Goal: Task Accomplishment & Management: Manage account settings

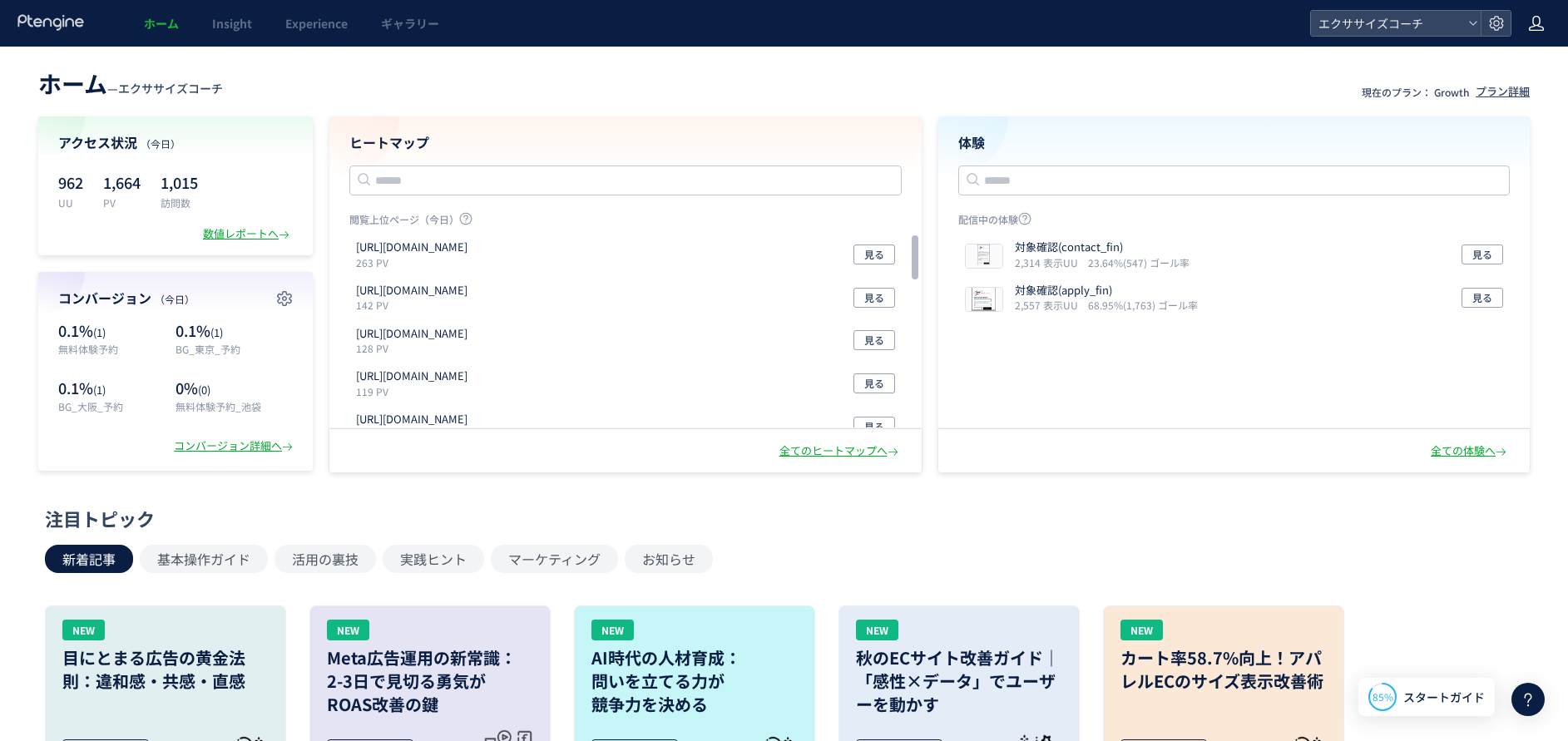
click at [1537, 24] on icon at bounding box center [1536, 23] width 17 height 17
click at [0, 0] on span "アカウント設定" at bounding box center [0, 0] width 0 height 0
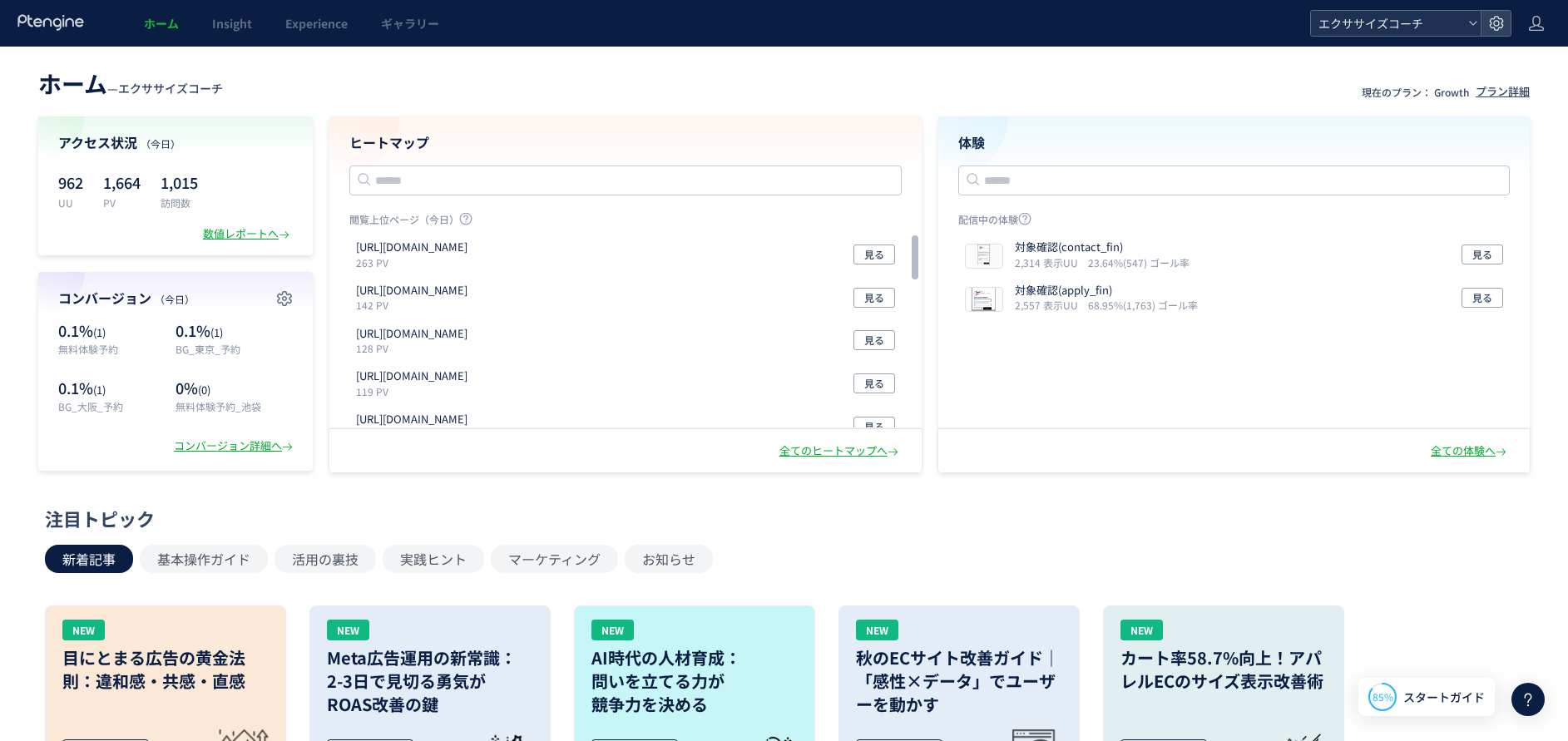
click at [1479, 24] on div "エクササイズコーチ" at bounding box center [1396, 23] width 170 height 25
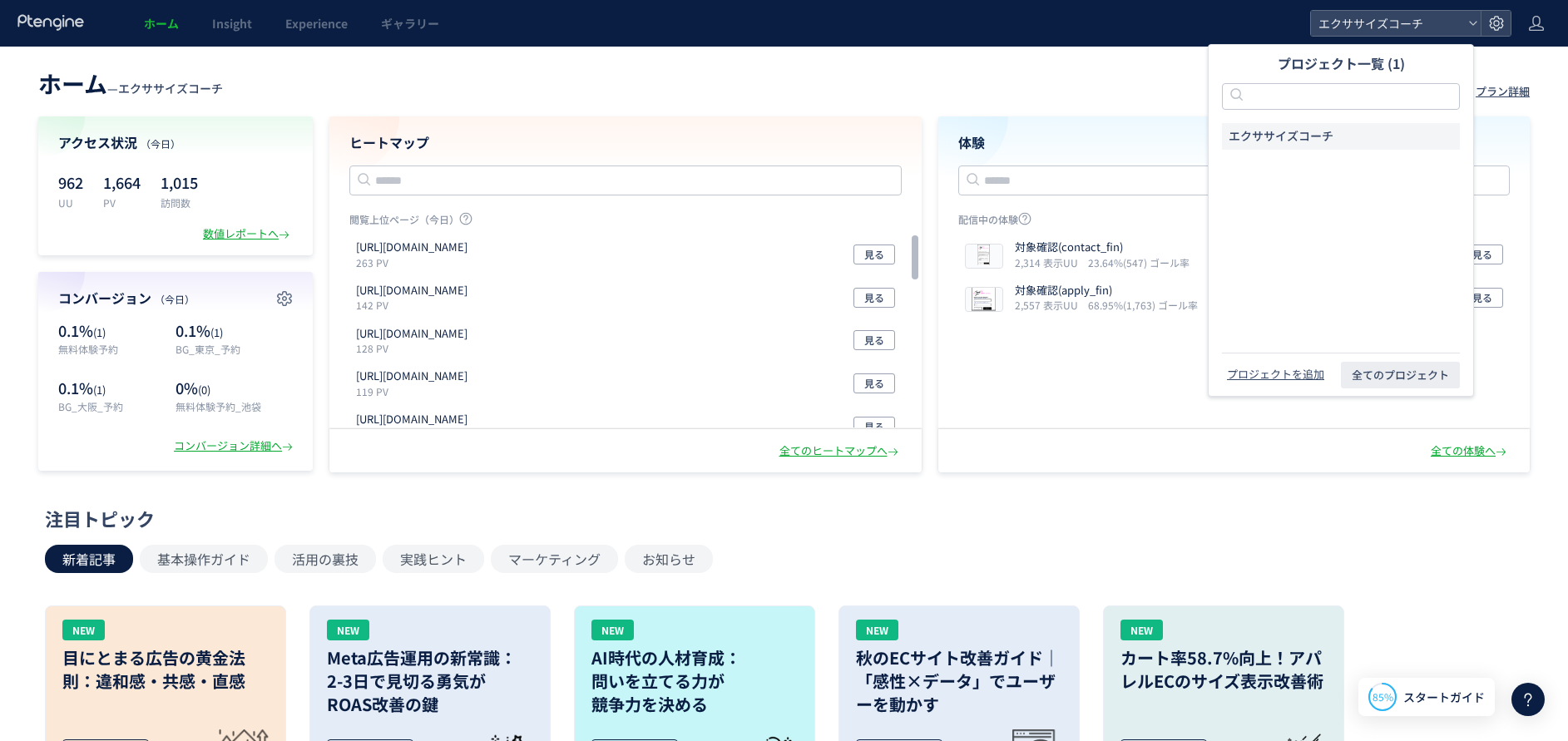
click at [1311, 128] on span "エクササイズコーチ" at bounding box center [1280, 136] width 104 height 17
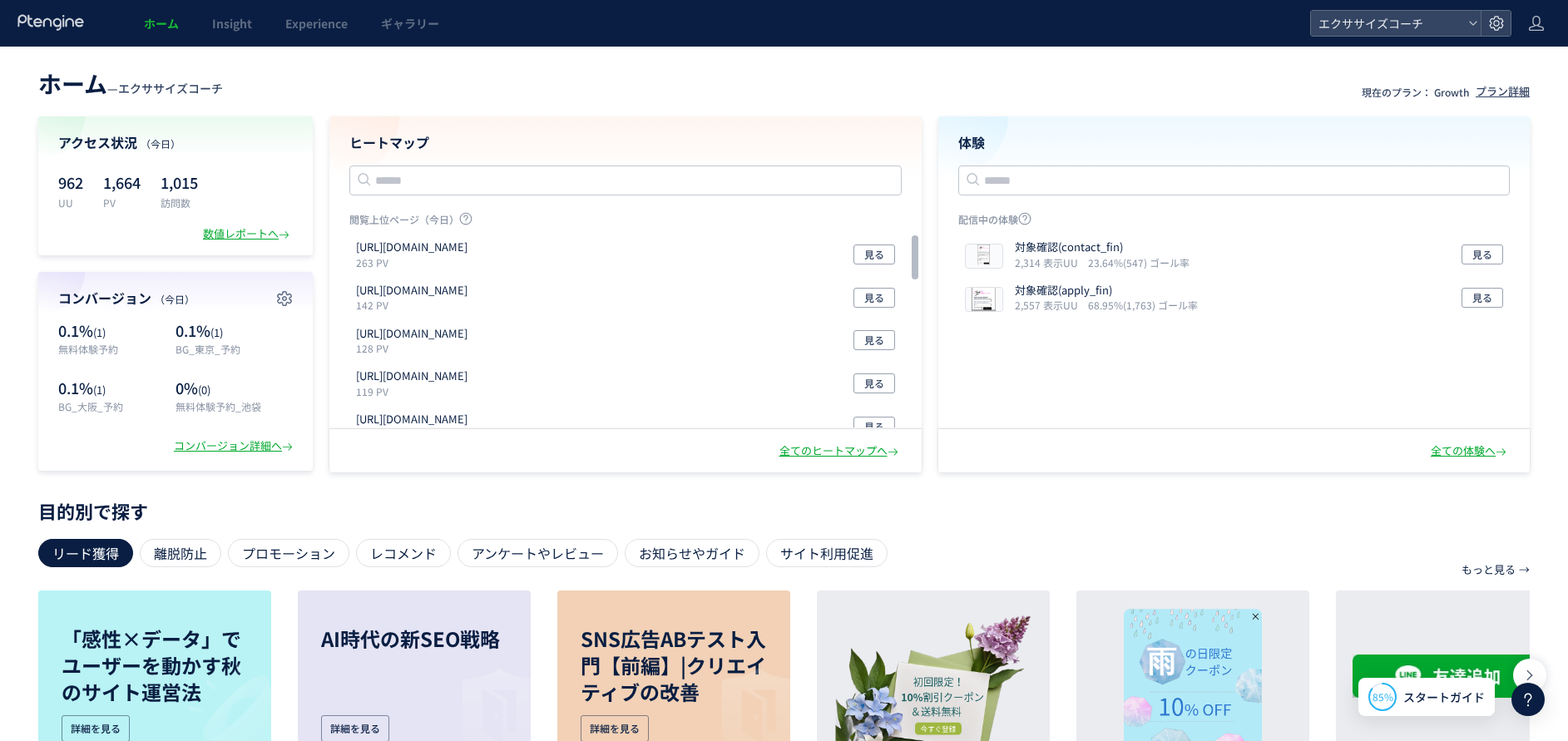
click at [909, 93] on header "ホーム — エクササイズコーチ 現在のプラン： Growth プラン詳細" at bounding box center [784, 82] width 1492 height 37
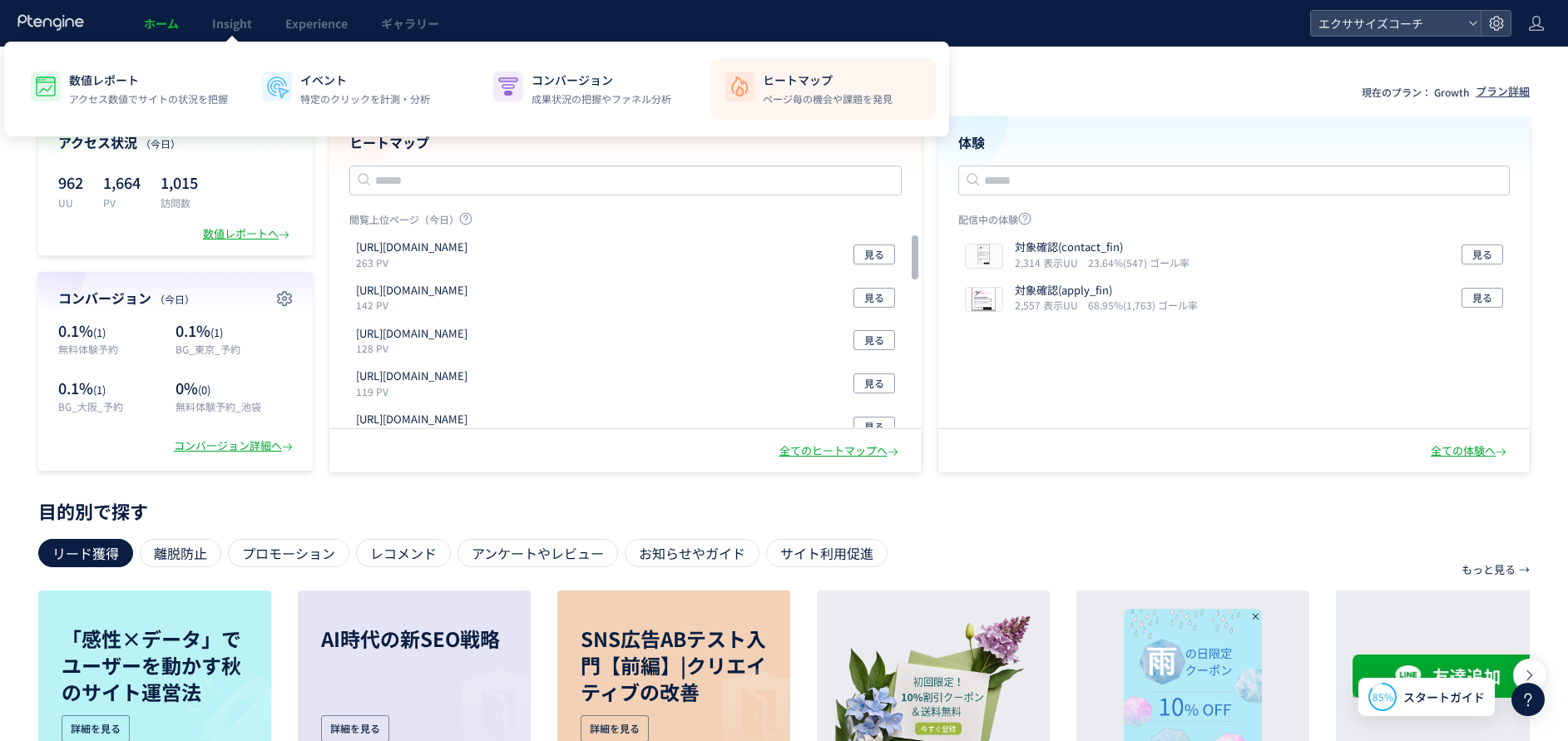
click at [886, 94] on p "ページ毎の機会や課題を発見" at bounding box center [828, 98] width 129 height 15
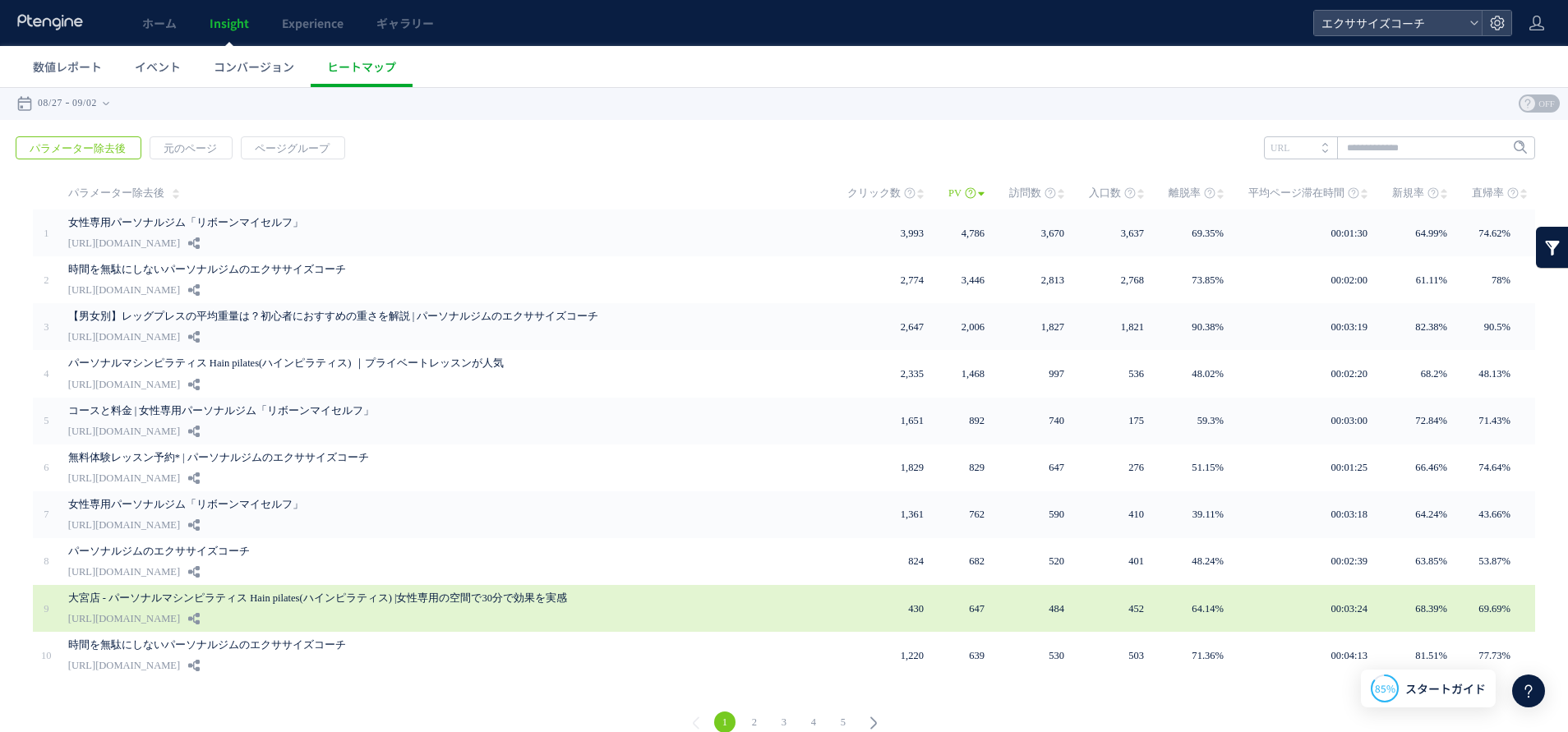
click at [231, 590] on link "大宮店 - パーソナルマシンピラティス Hain pilates(ハインピラティス) |女性専用の空間で30分で効果を実感" at bounding box center [420, 598] width 706 height 20
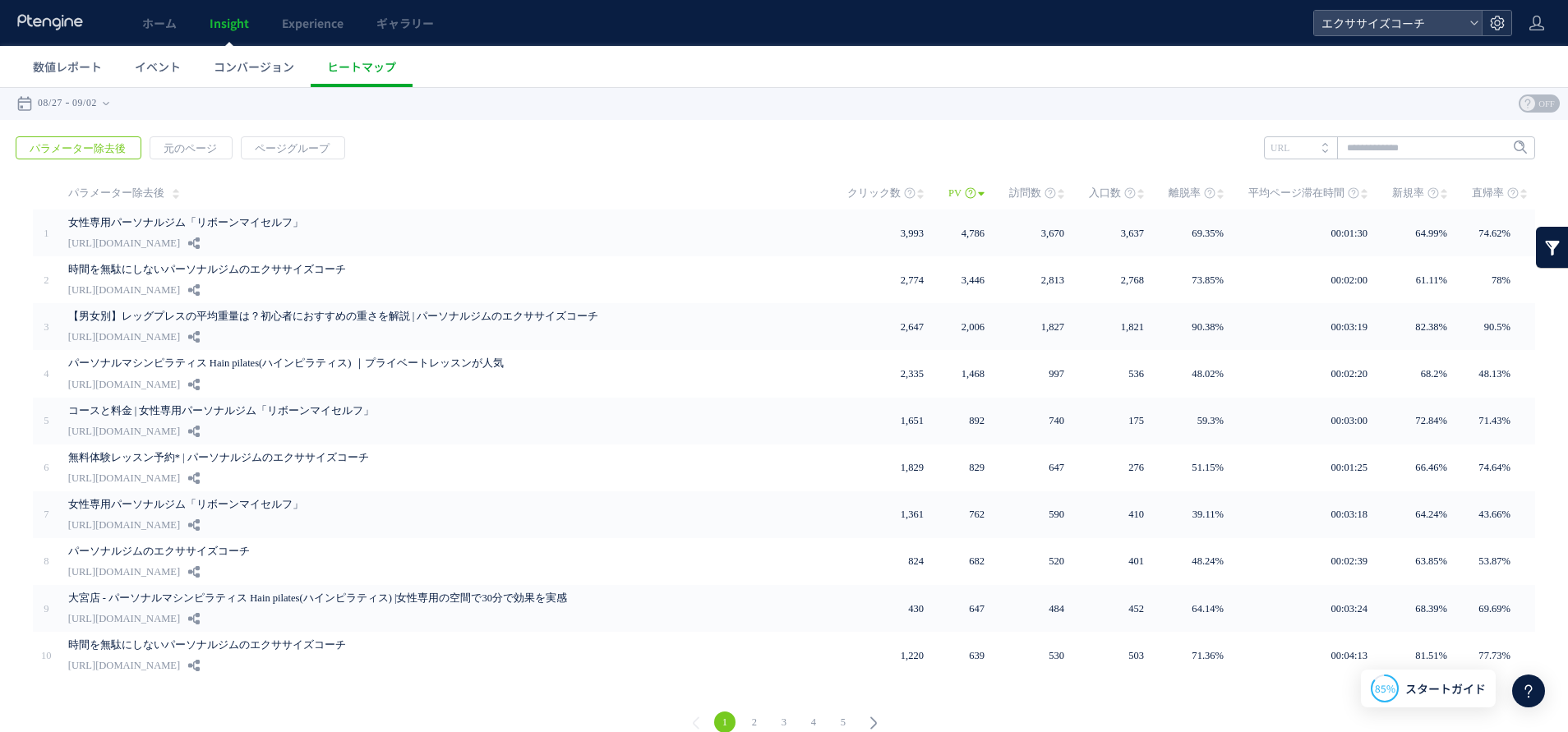
click at [1510, 23] on div at bounding box center [1496, 23] width 29 height 25
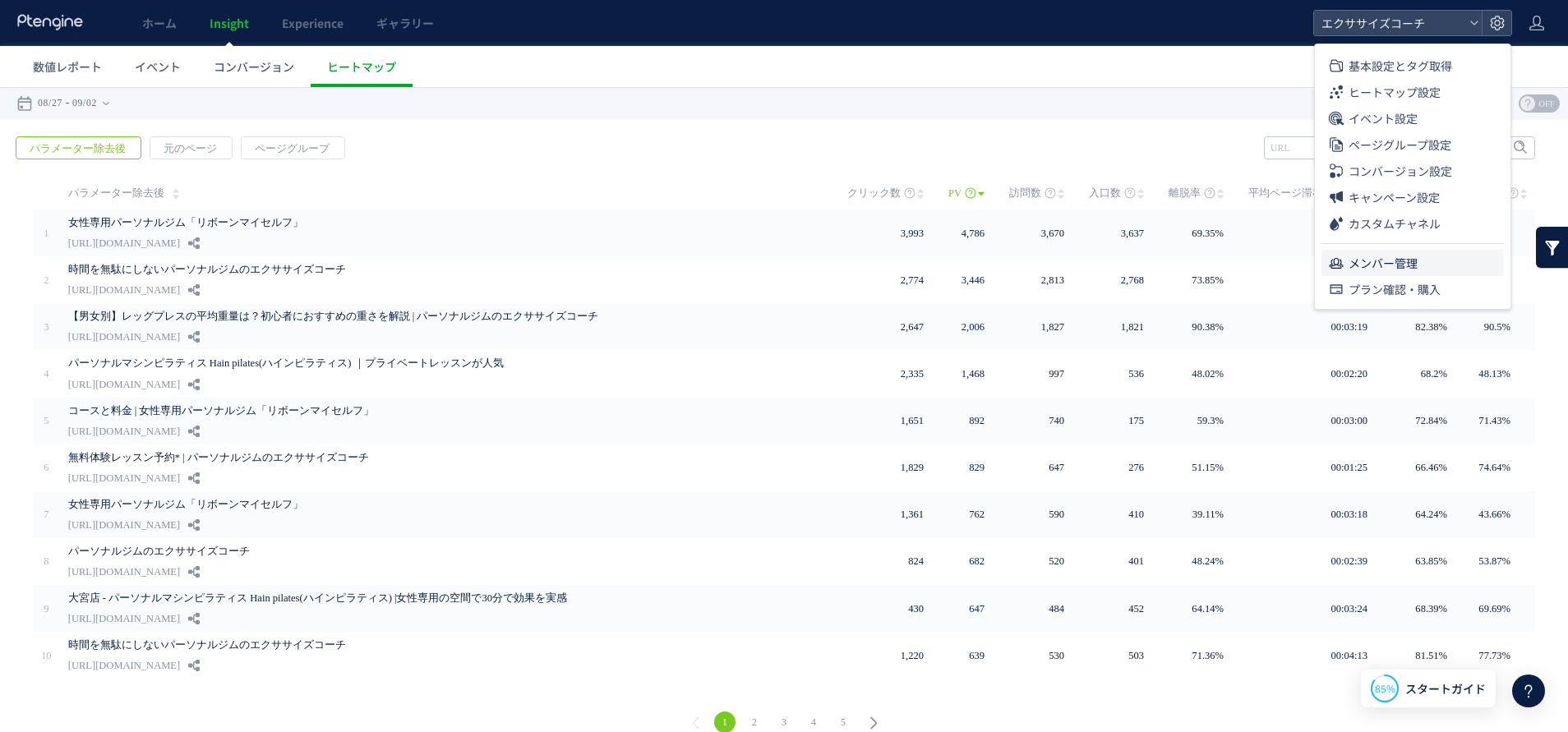
click at [1420, 269] on li "メンバー管理" at bounding box center [1413, 262] width 183 height 27
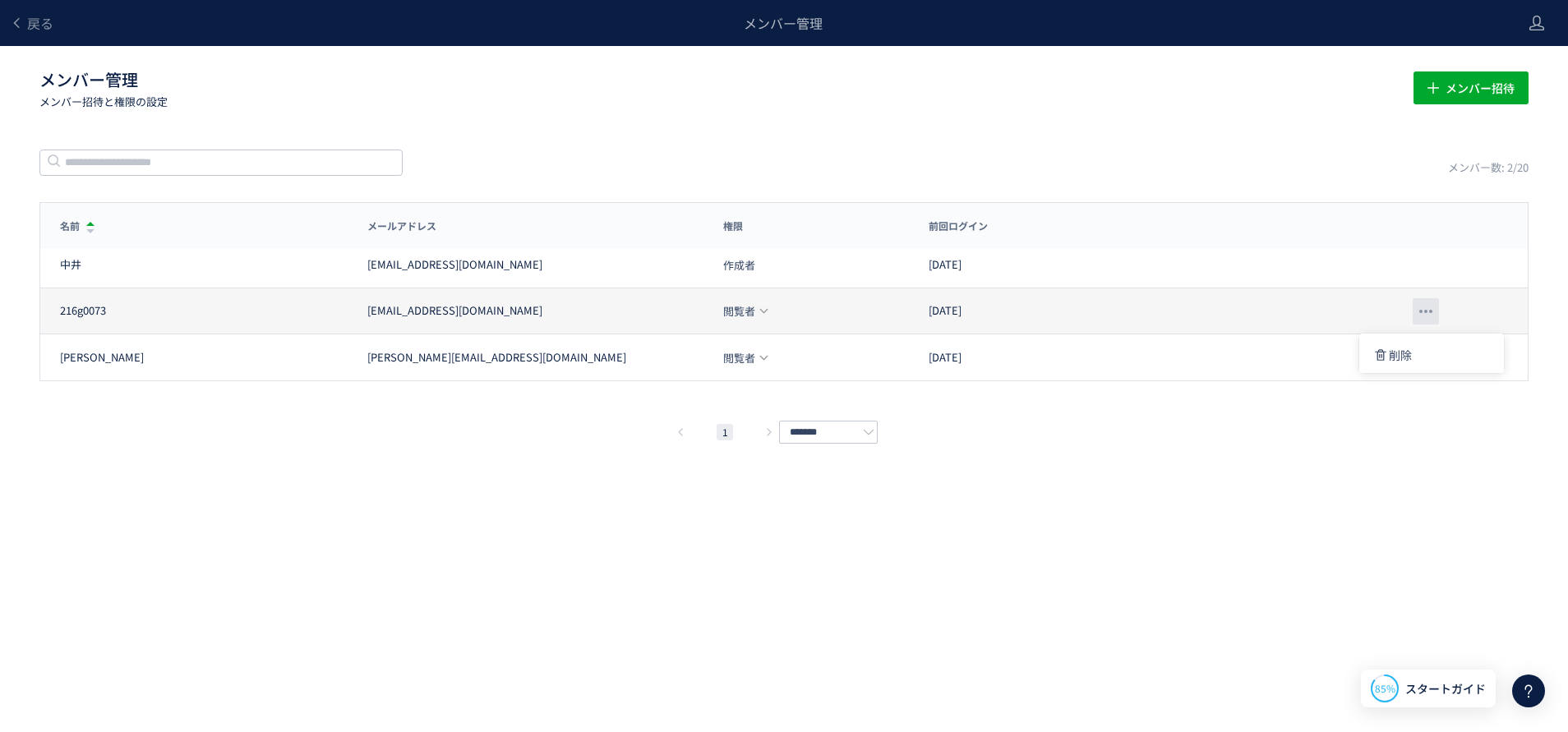
click at [1431, 313] on div at bounding box center [1426, 311] width 27 height 27
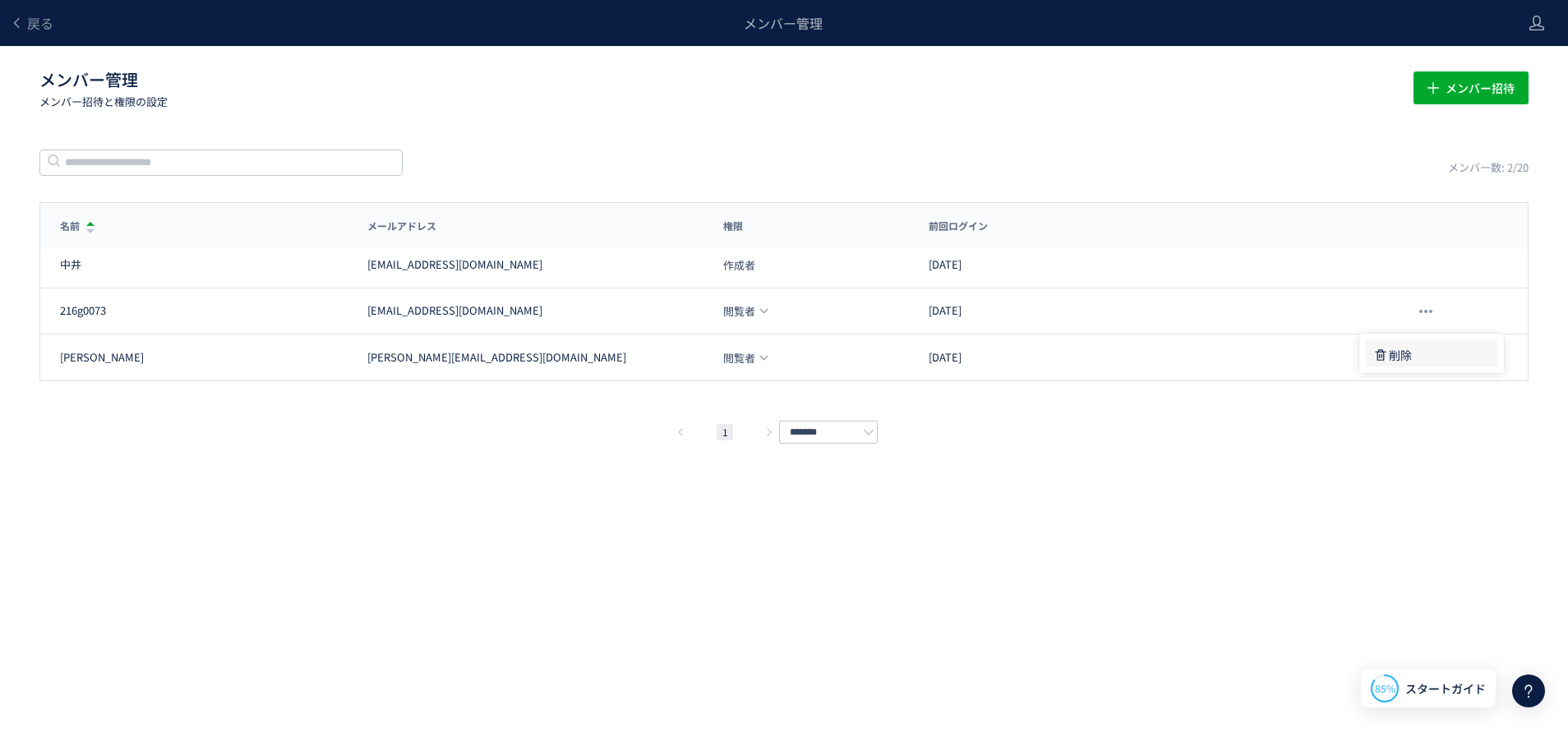
click at [1426, 345] on div "削除" at bounding box center [1427, 355] width 108 height 29
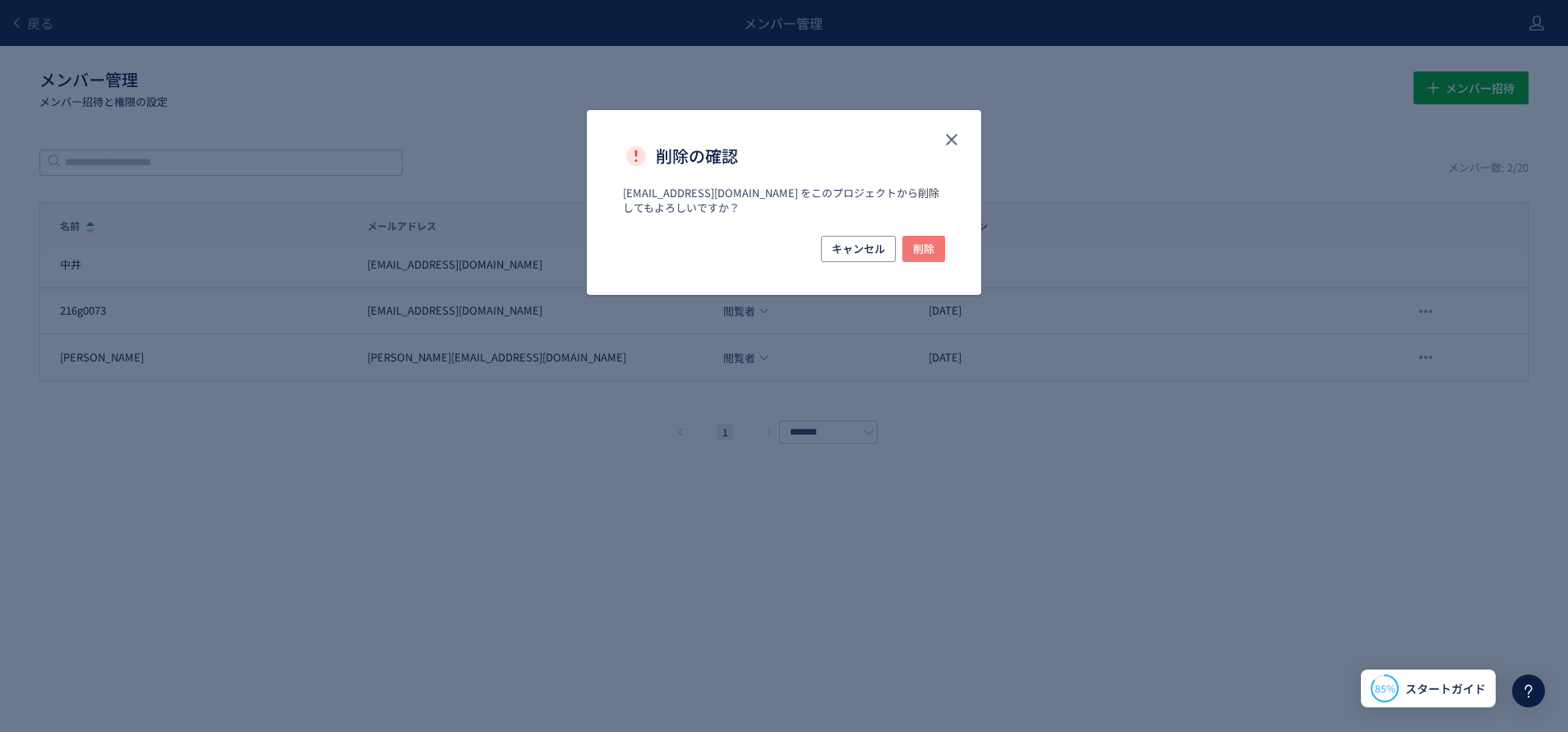
click at [927, 243] on span "削除" at bounding box center [924, 249] width 22 height 27
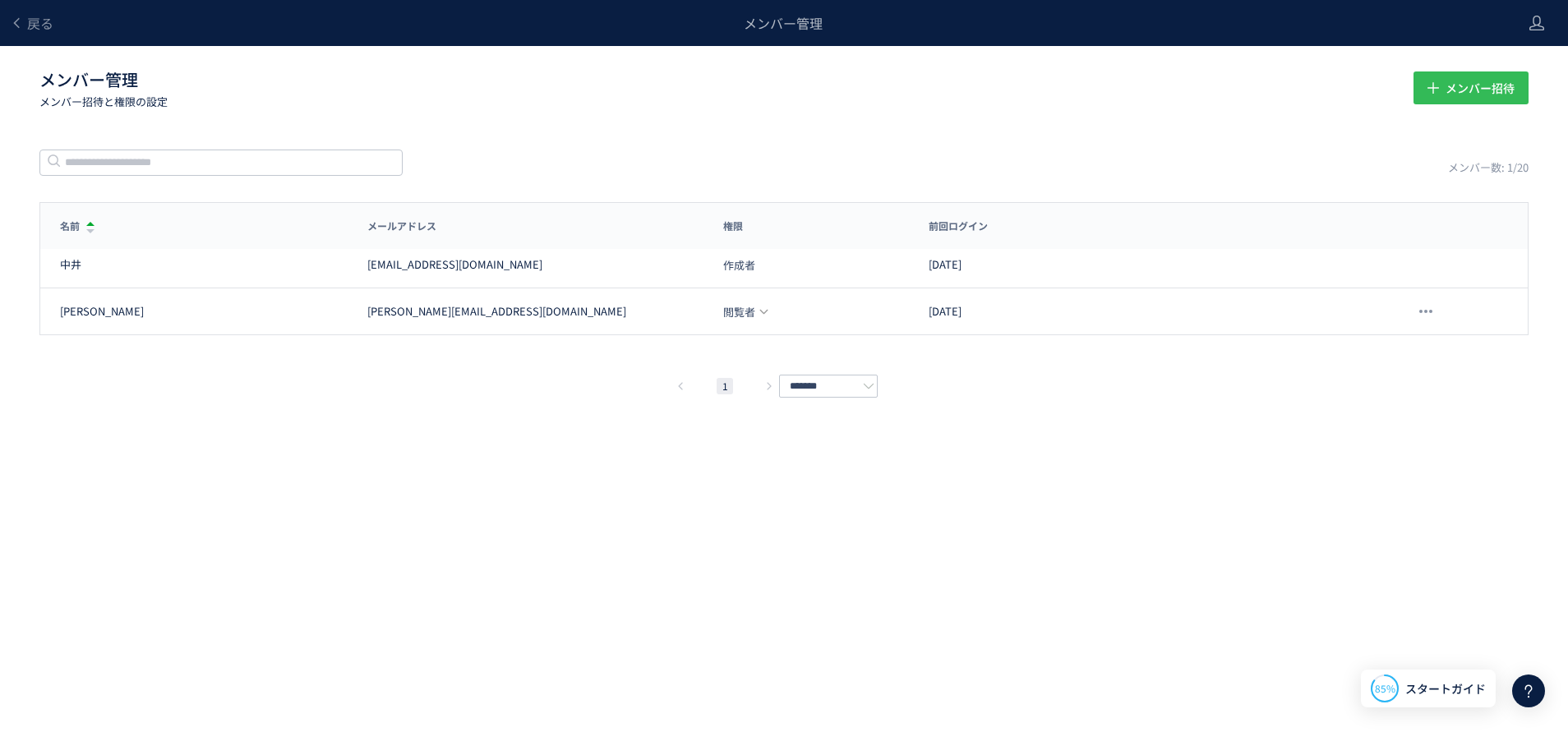
click at [1481, 99] on span "メンバー招待" at bounding box center [1480, 87] width 69 height 32
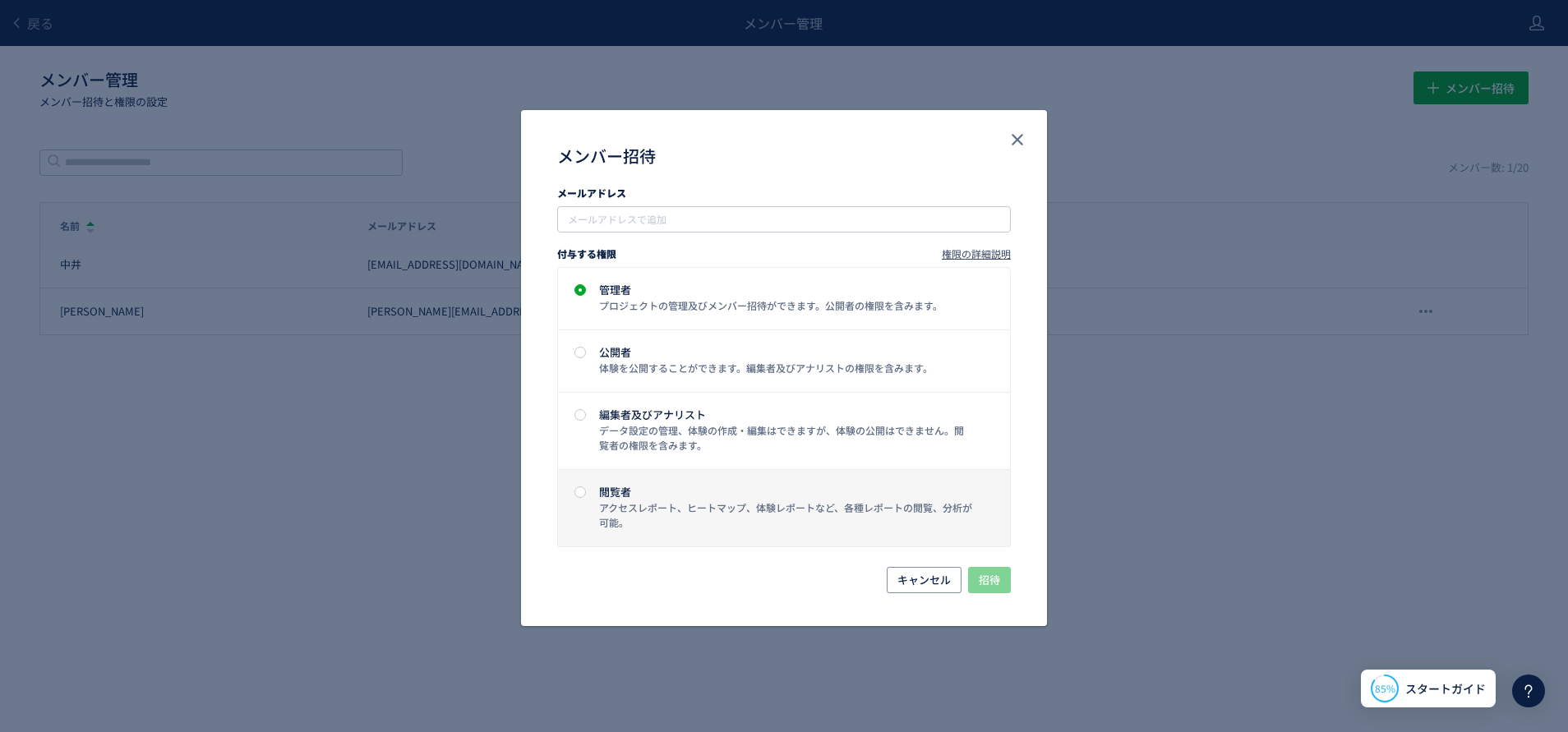
click at [715, 484] on label "閲覧者 アクセスレポート、ヒートマップ、体験レポートなど、各種レポートの閲覧、分析が可能。" at bounding box center [784, 508] width 452 height 77
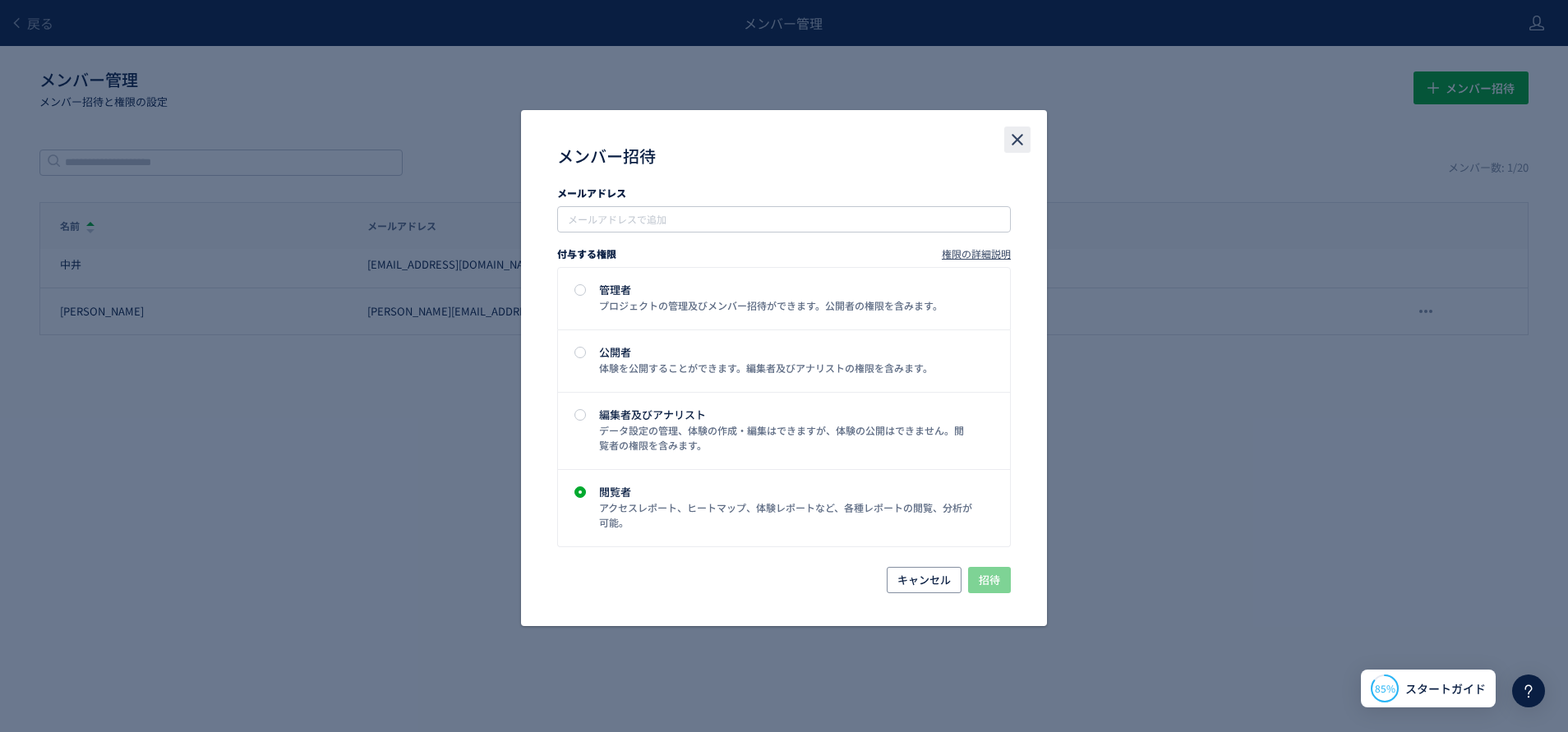
click at [1013, 141] on icon "close" at bounding box center [1017, 140] width 20 height 20
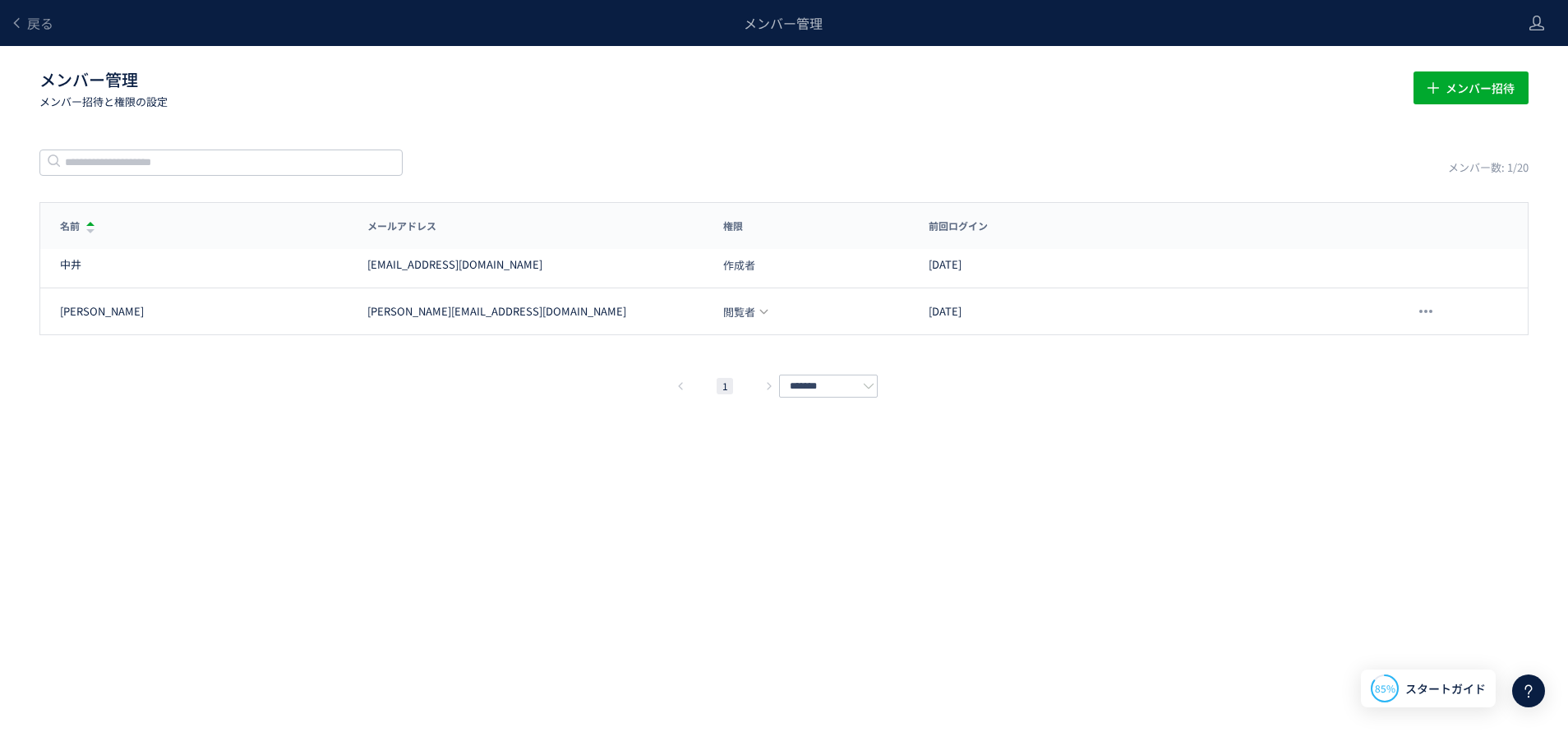
click at [55, 31] on div "メンバー管理" at bounding box center [782, 23] width 1458 height 46
click at [28, 22] on span "戻る" at bounding box center [40, 23] width 27 height 20
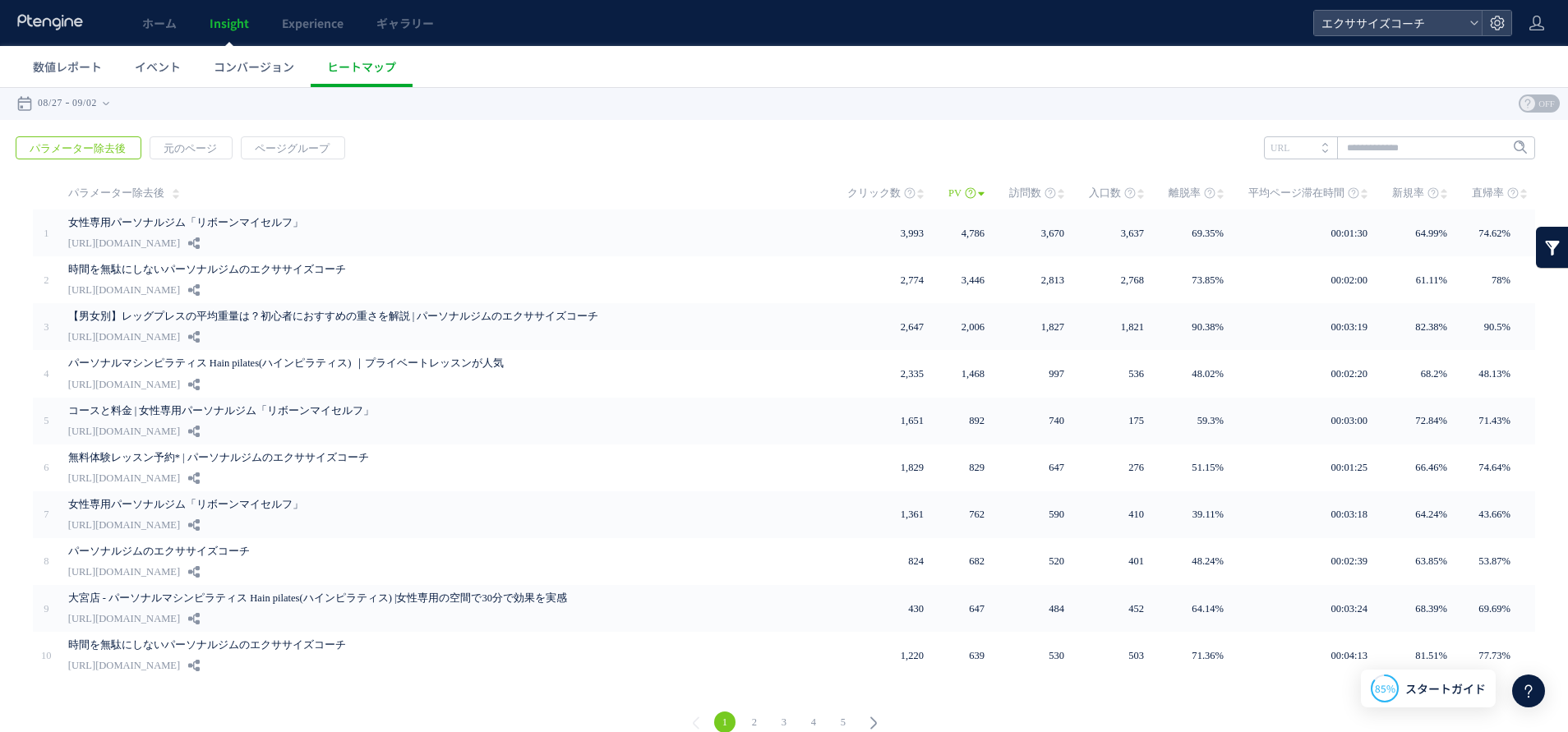
click at [746, 715] on link "2" at bounding box center [755, 722] width 22 height 22
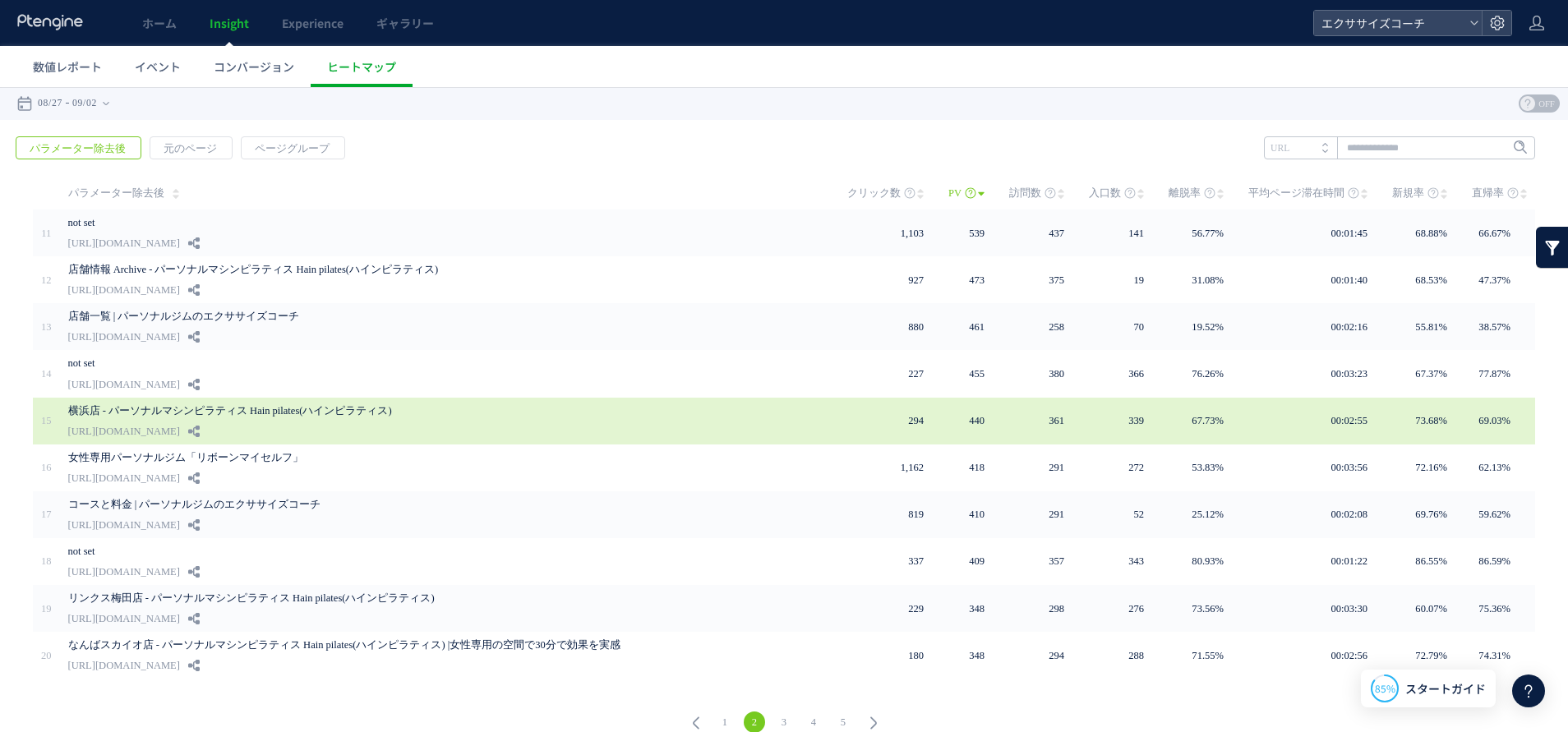
click at [211, 404] on link "横浜店 - パーソナルマシンピラティス Hain pilates(ハインピラティス)" at bounding box center [420, 411] width 706 height 20
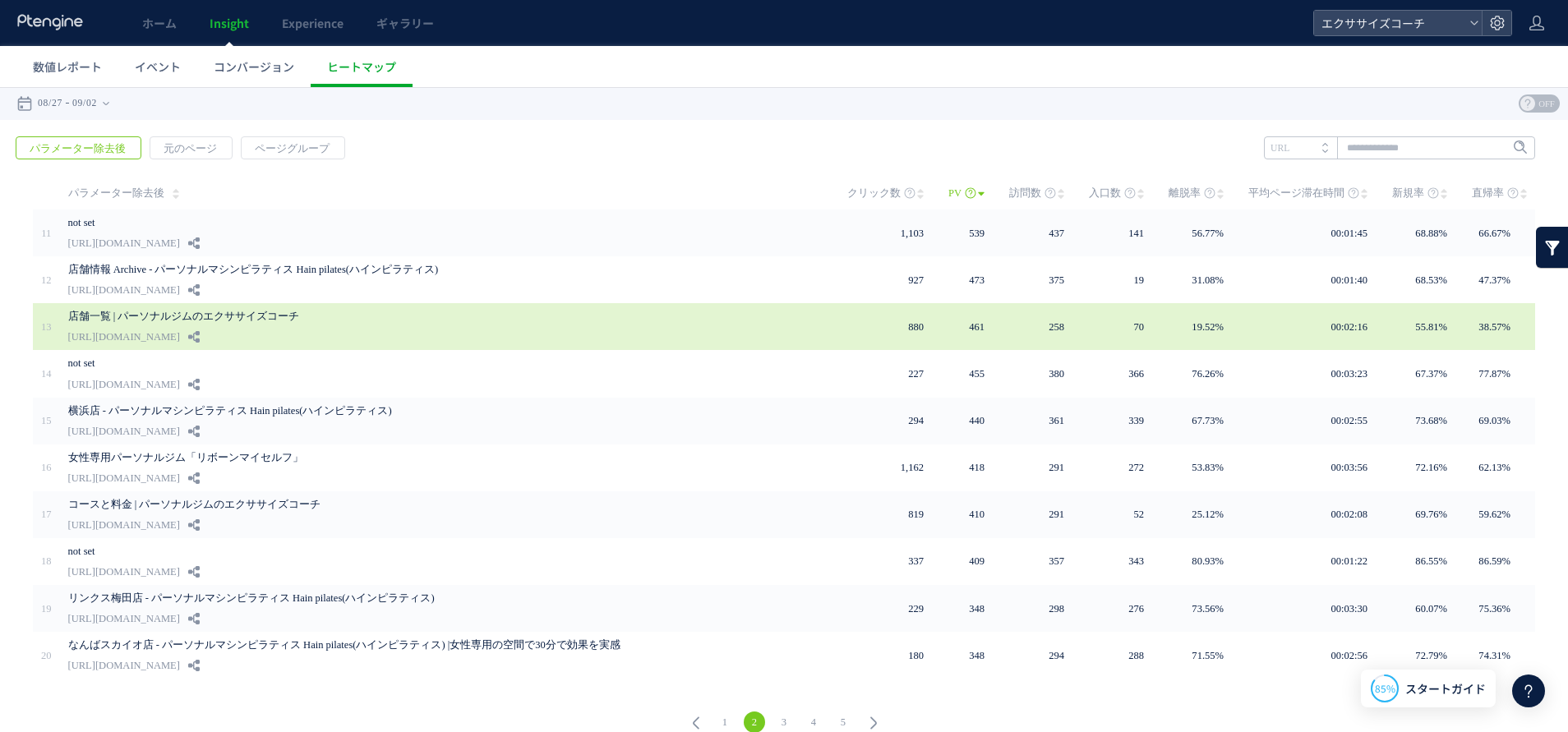
scroll to position [17, 0]
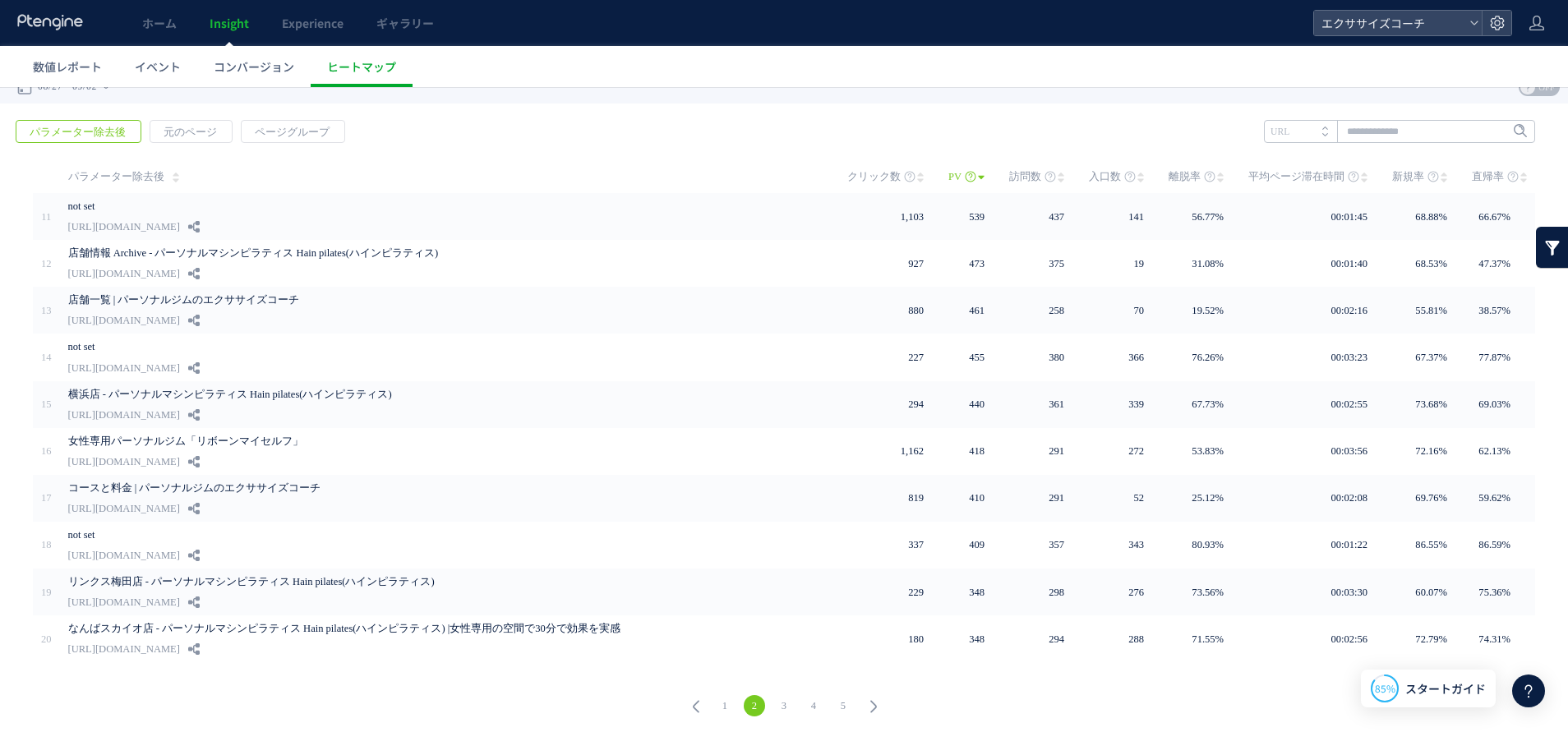
click at [718, 701] on link "1" at bounding box center [725, 706] width 22 height 22
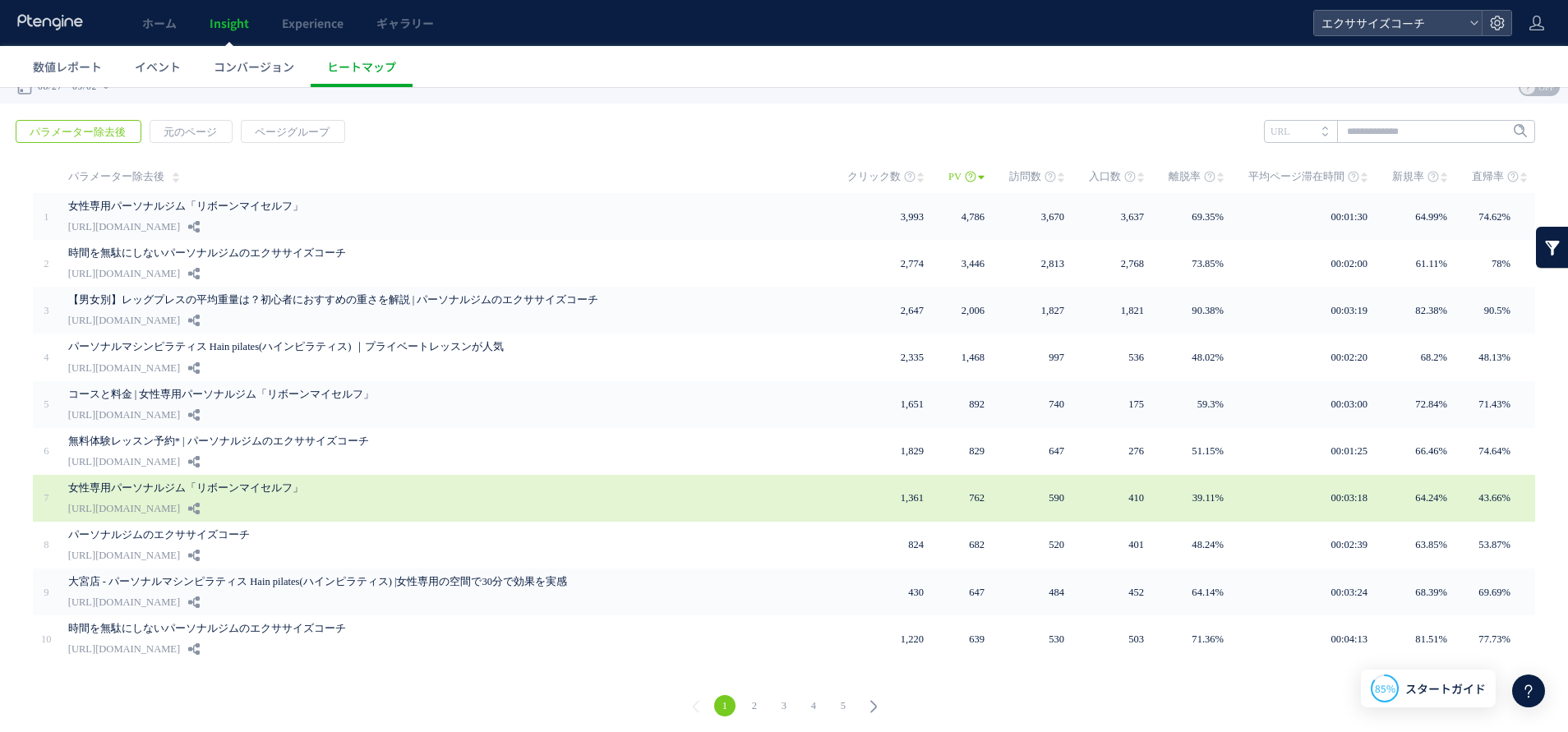
scroll to position [0, 0]
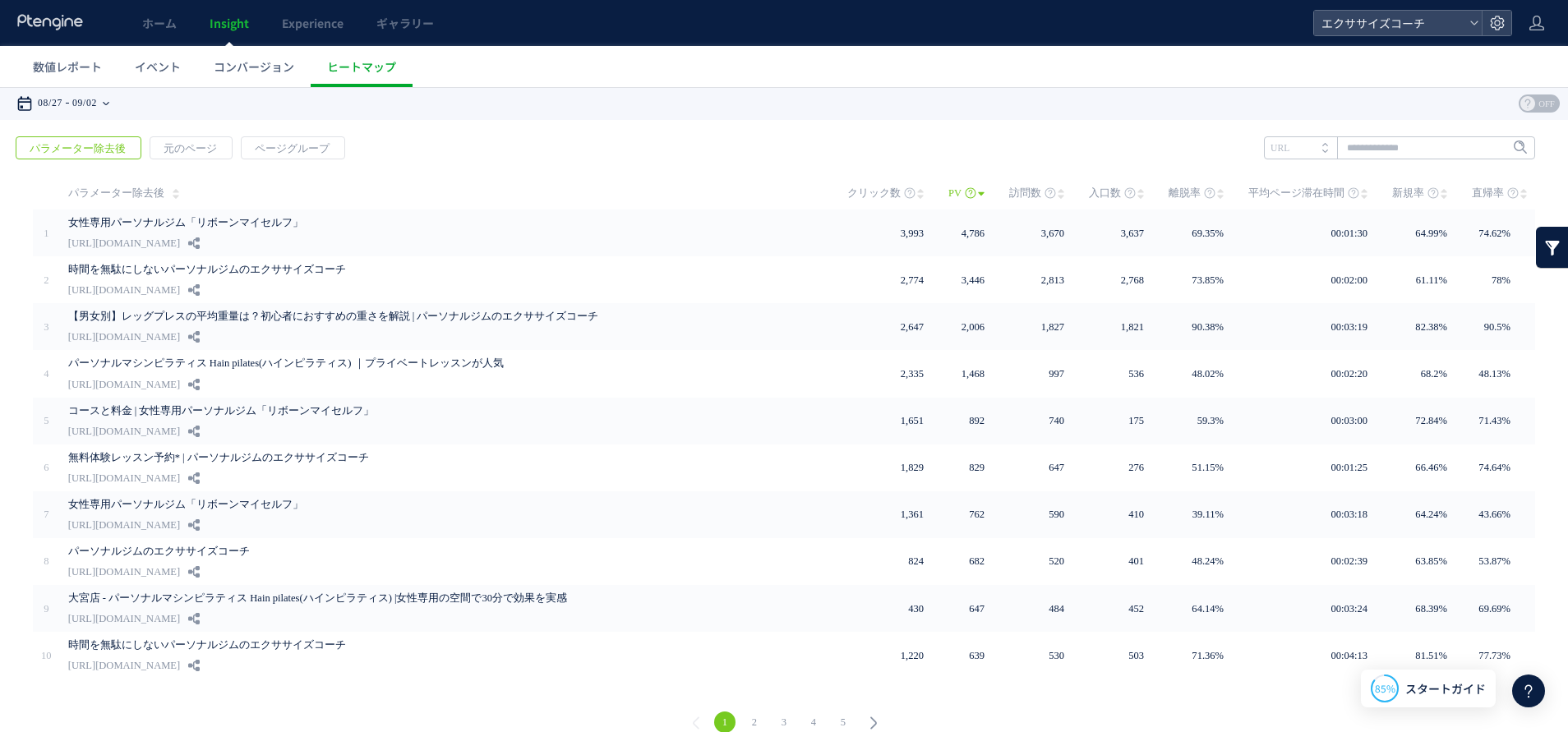
click at [73, 93] on div "08/27 09/02" at bounding box center [68, 103] width 103 height 32
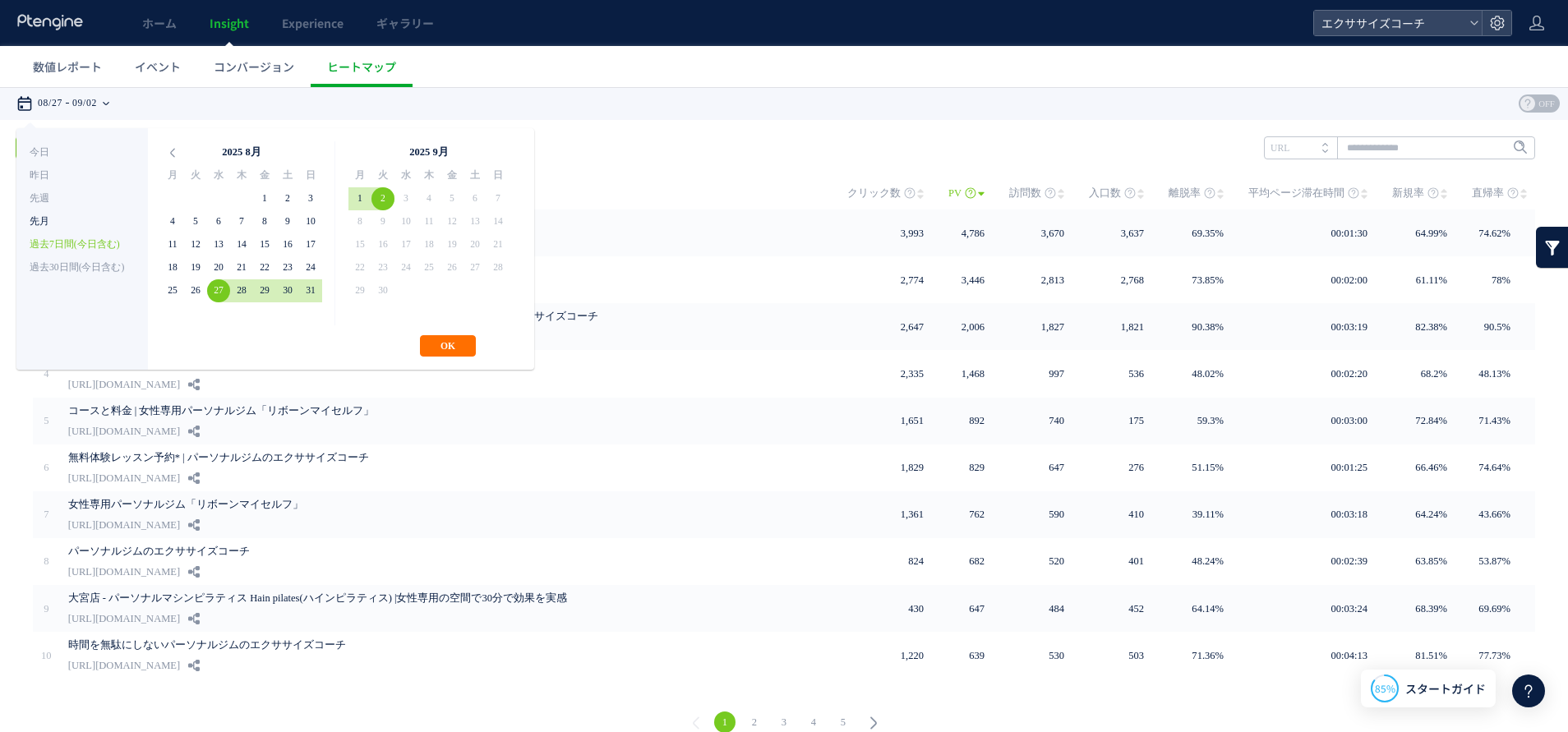
click at [66, 213] on li "先月" at bounding box center [82, 221] width 105 height 23
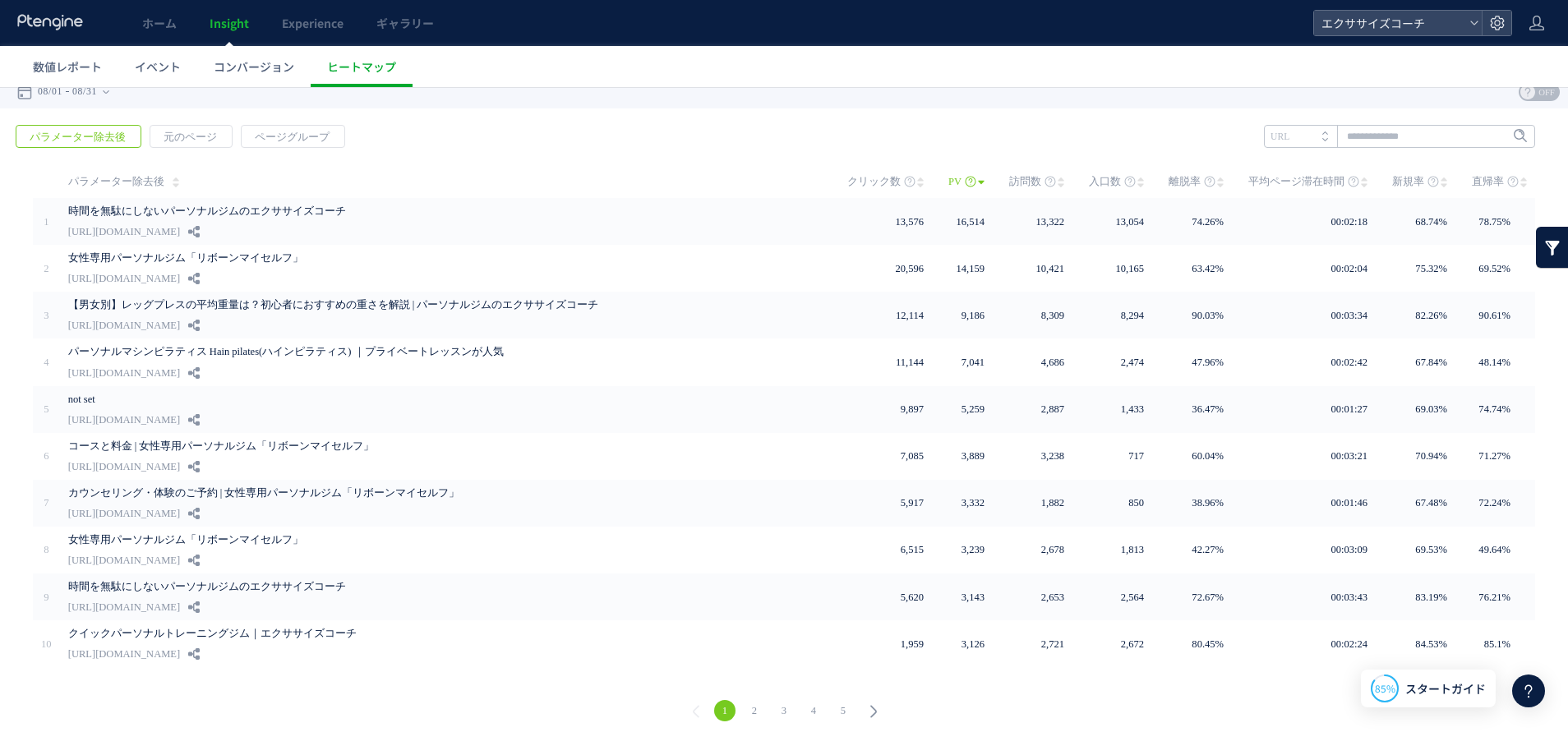
scroll to position [17, 0]
click at [751, 706] on link "2" at bounding box center [755, 706] width 22 height 22
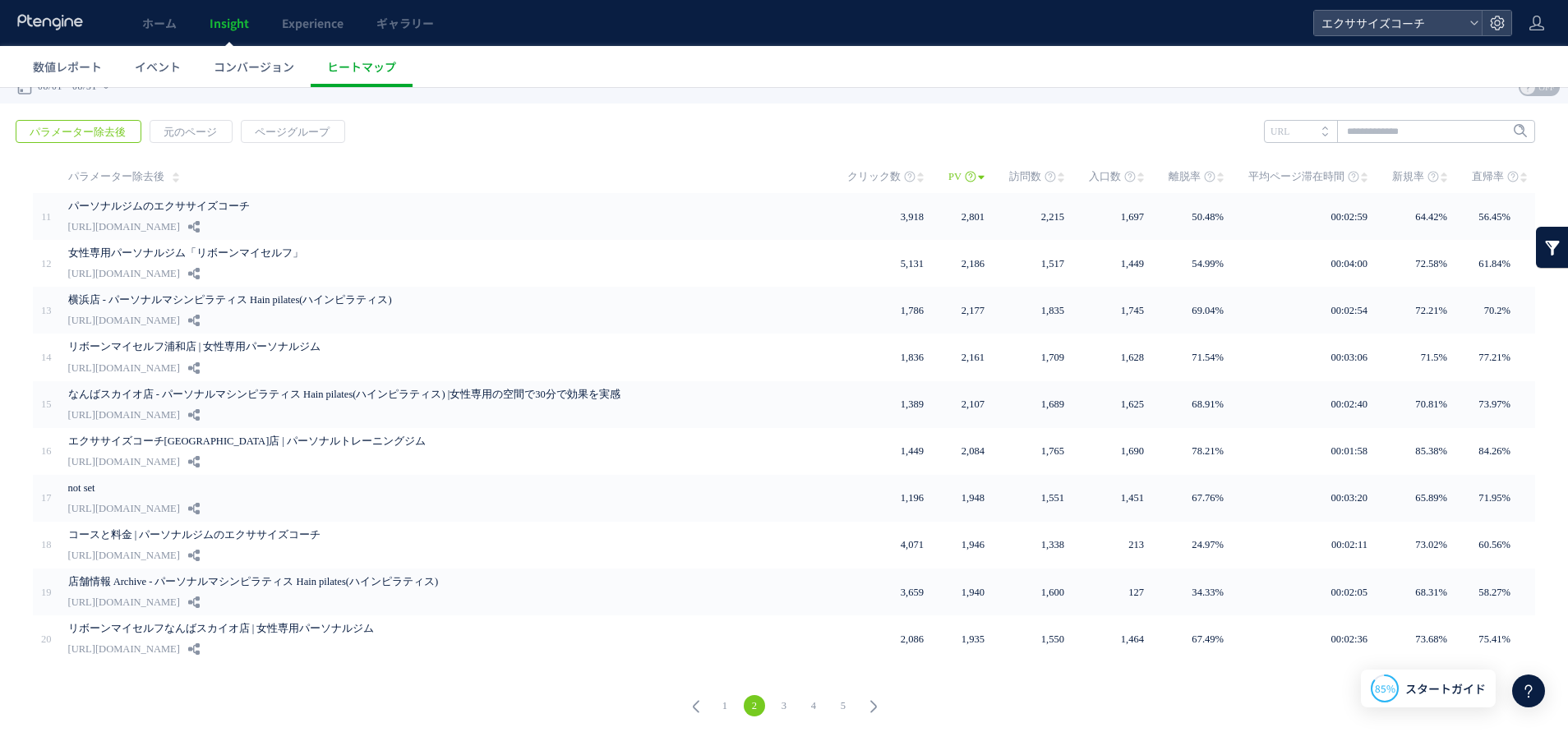
click at [714, 698] on link "1" at bounding box center [725, 706] width 22 height 22
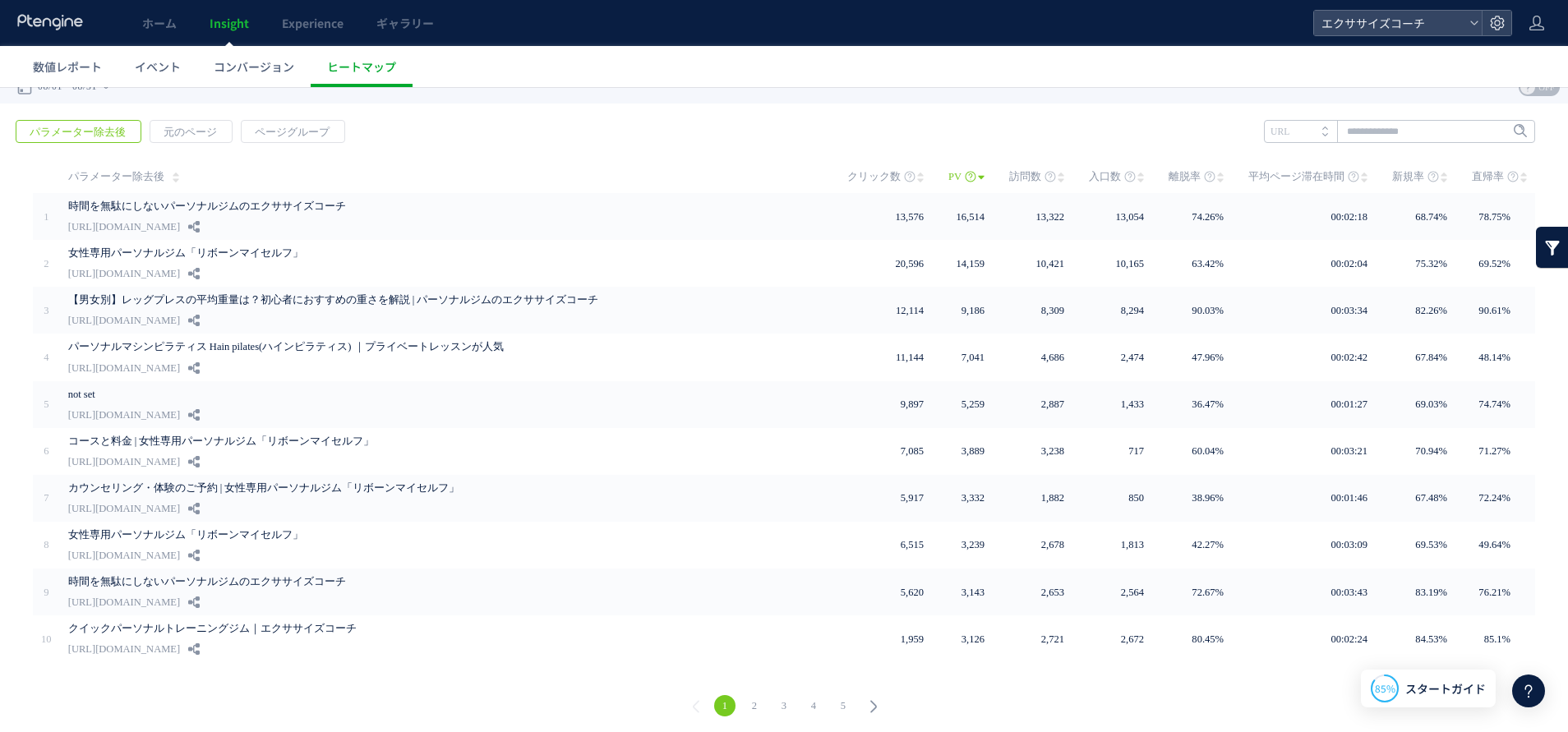
click at [751, 701] on link "2" at bounding box center [755, 706] width 22 height 22
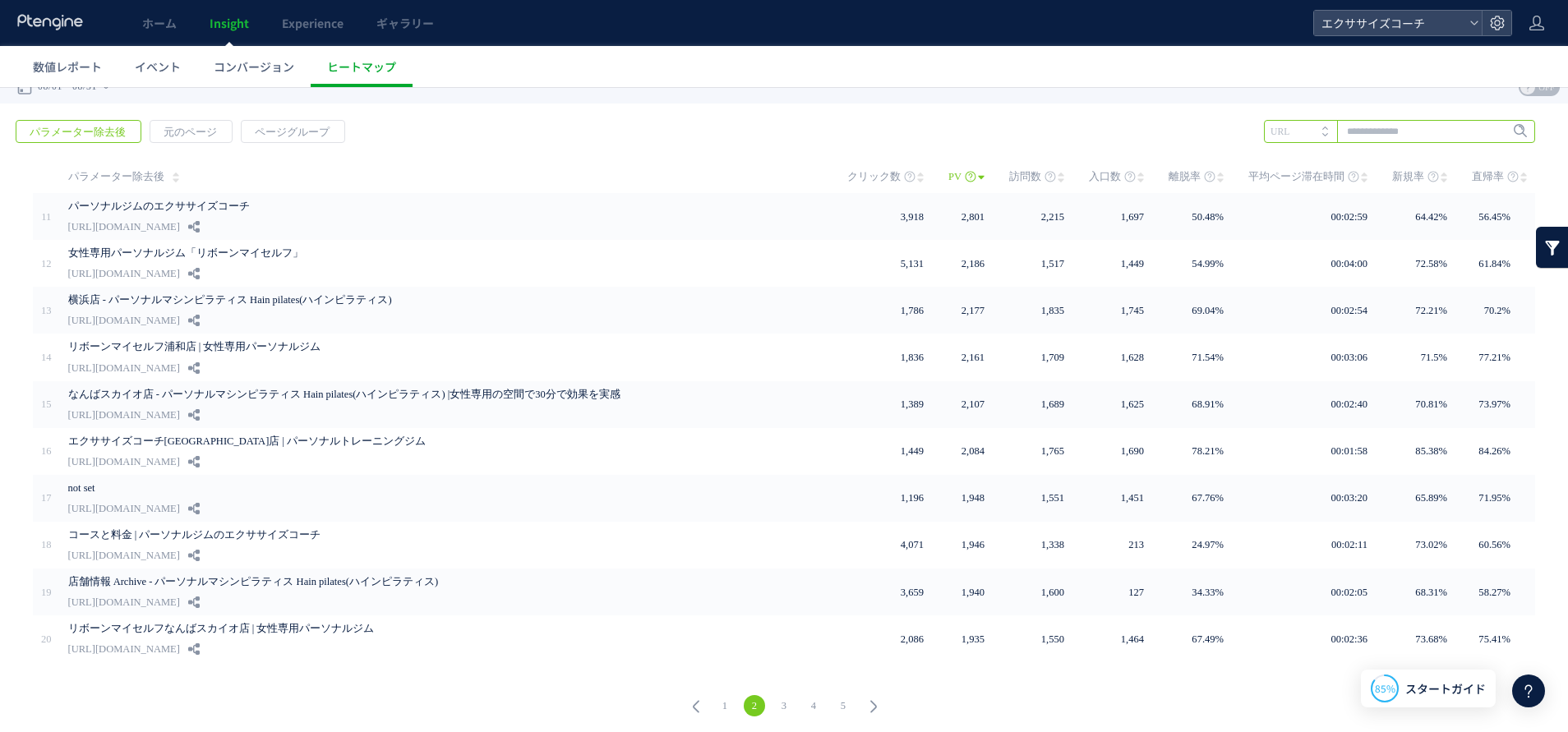
click at [1395, 131] on input "text" at bounding box center [1399, 131] width 271 height 23
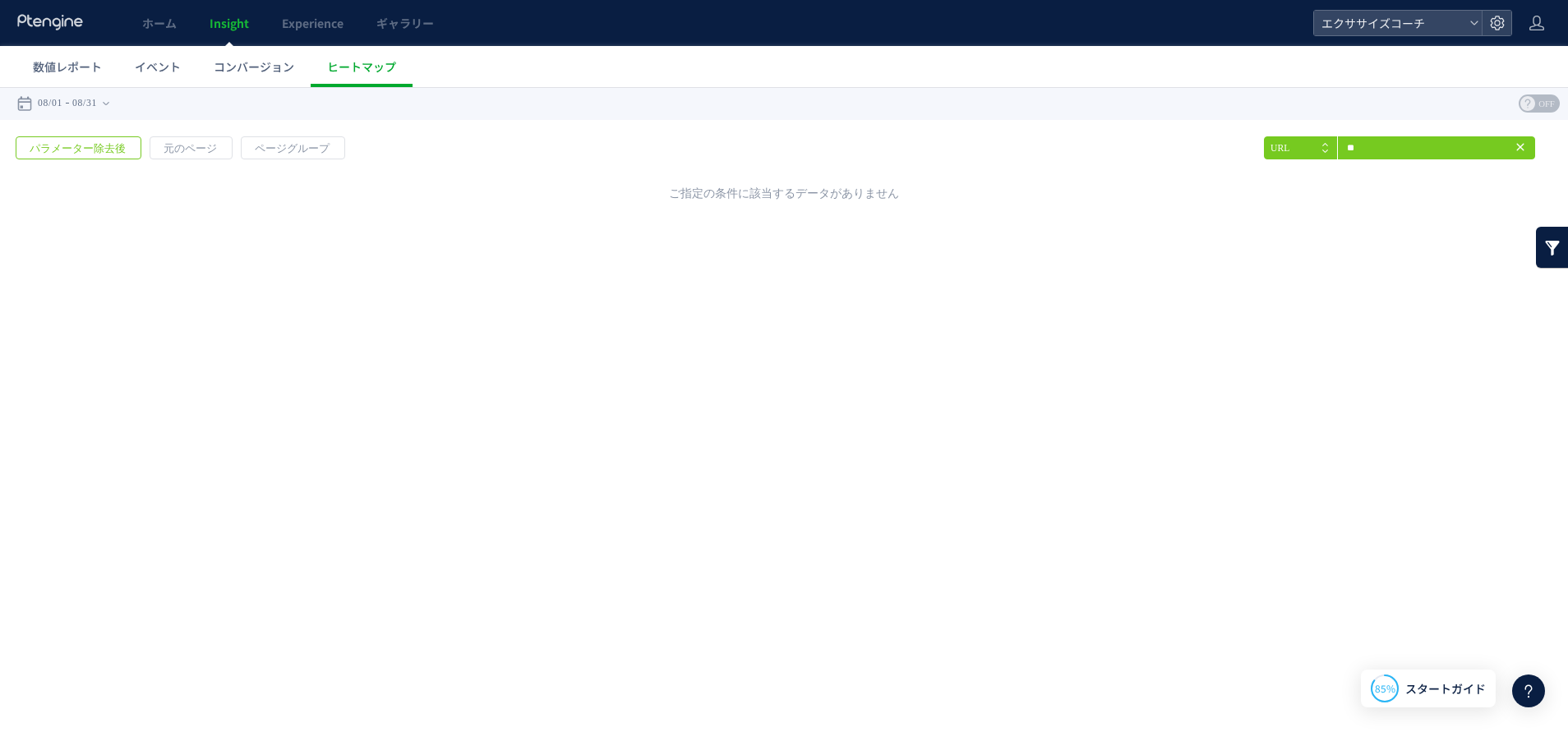
scroll to position [0, 0]
click at [1383, 148] on input "**" at bounding box center [1399, 147] width 271 height 23
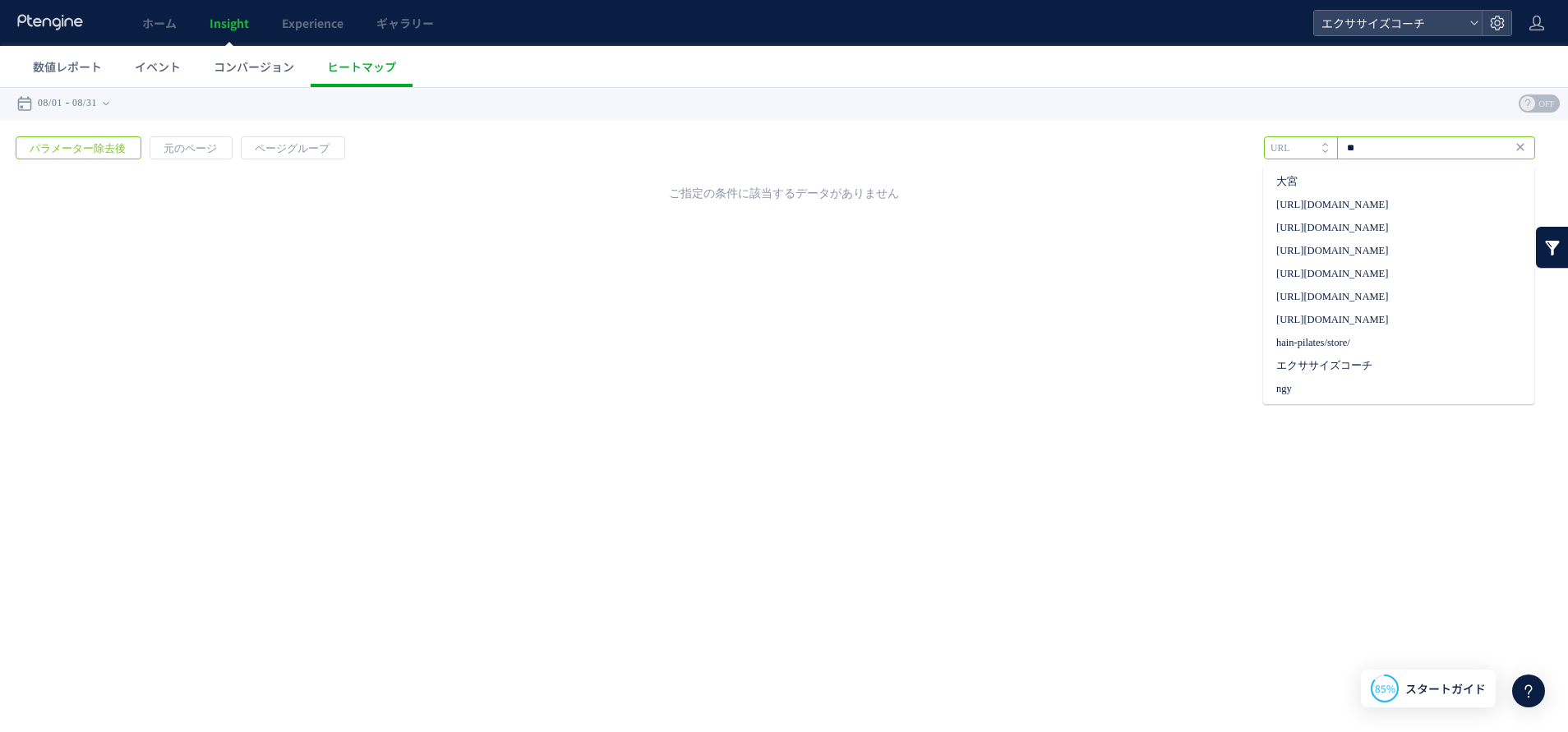
type input "*"
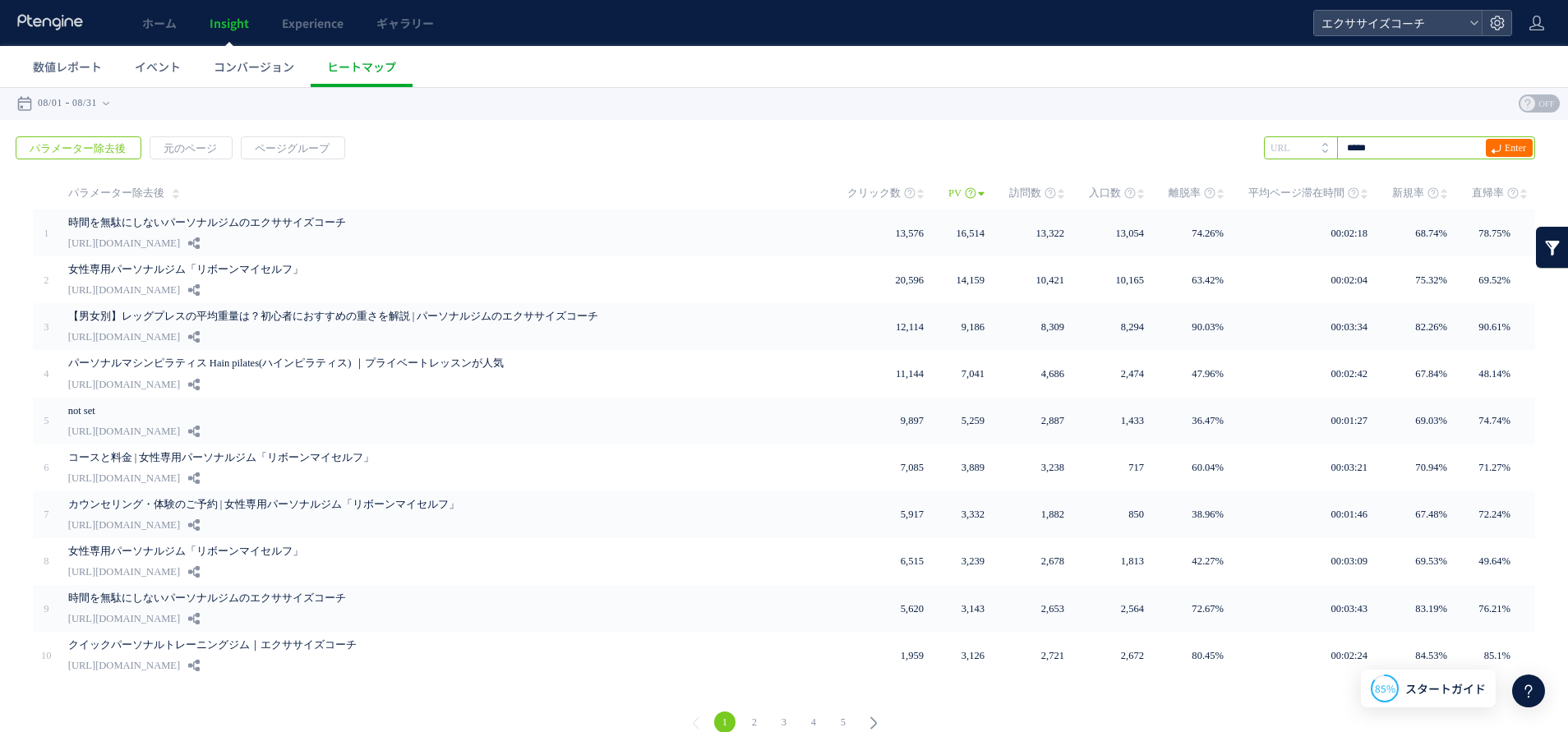
type input "*****"
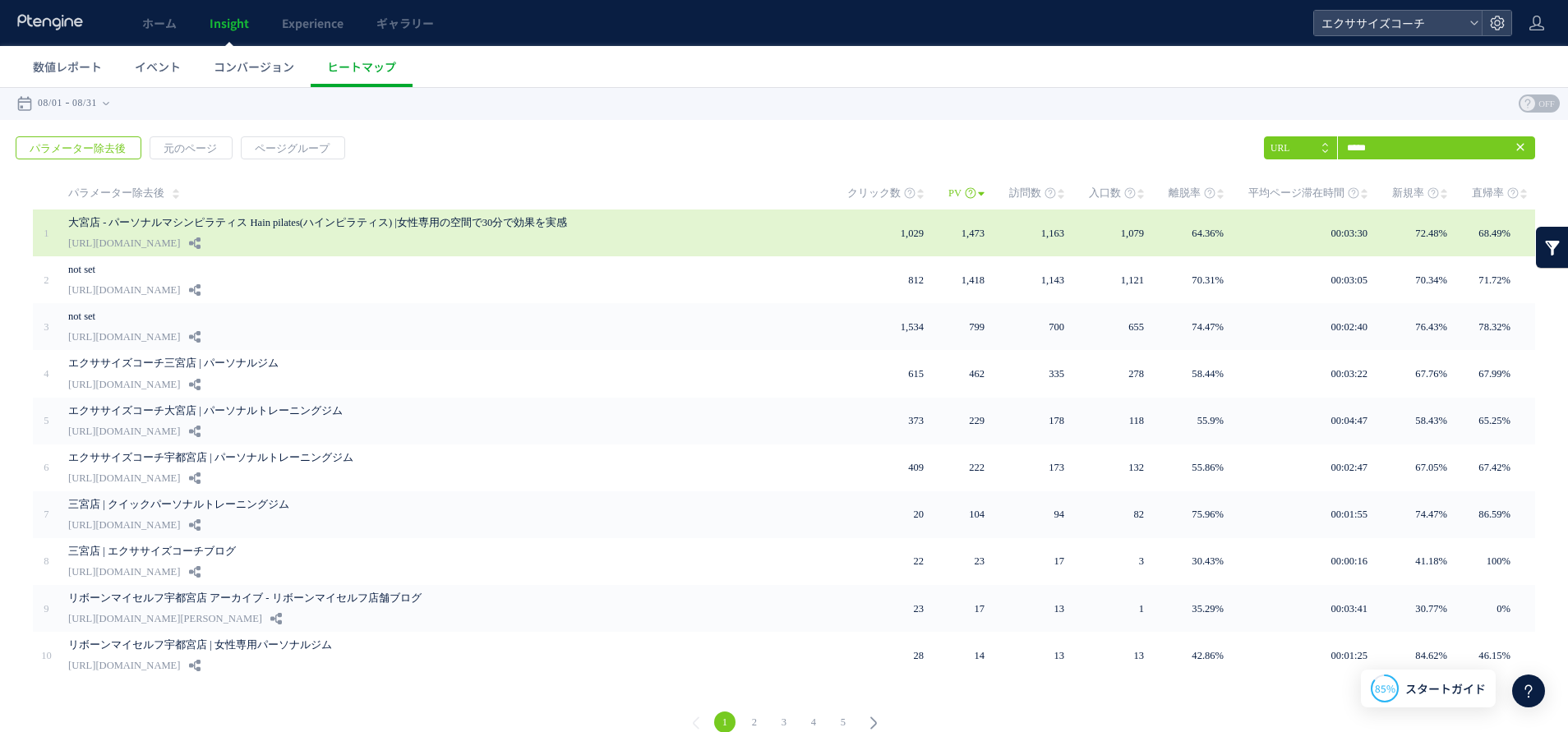
click at [186, 217] on link "大宮店 - パーソナルマシンピラティス Hain pilates(ハインピラティス) |女性専用の空間で30分で効果を実感" at bounding box center [420, 223] width 706 height 20
